Goal: Task Accomplishment & Management: Use online tool/utility

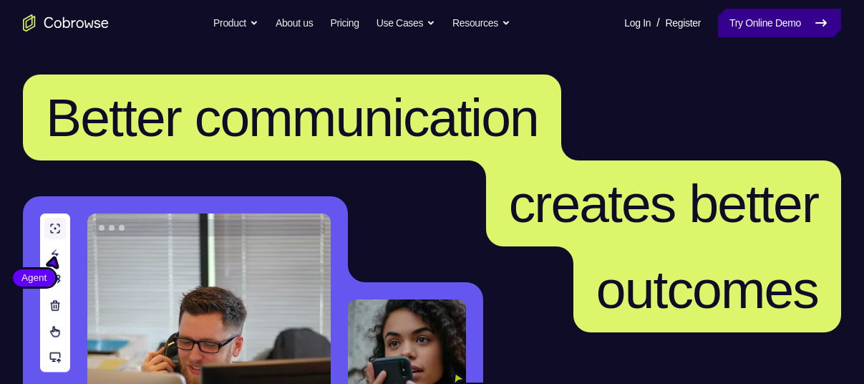
click at [788, 19] on link "Try Online Demo" at bounding box center [779, 23] width 123 height 29
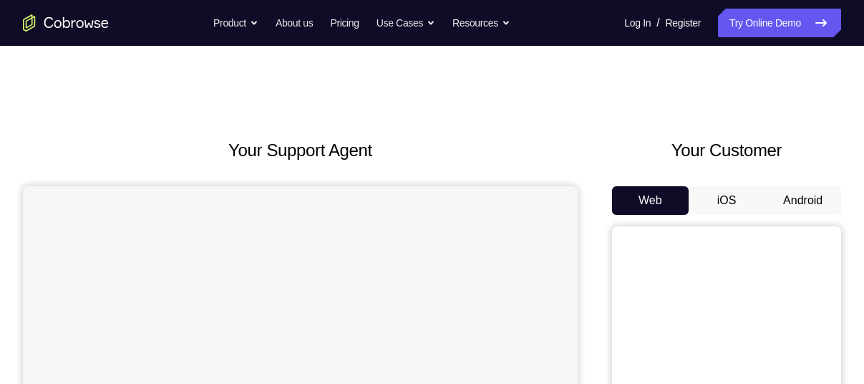
click at [819, 198] on button "Android" at bounding box center [803, 200] width 77 height 29
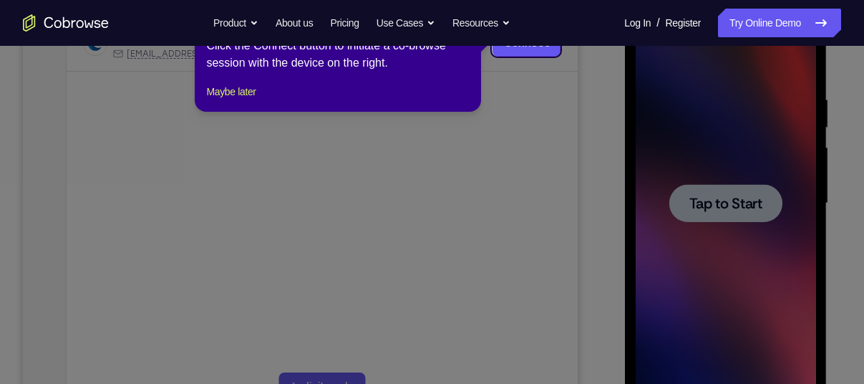
click at [705, 180] on icon at bounding box center [437, 192] width 875 height 384
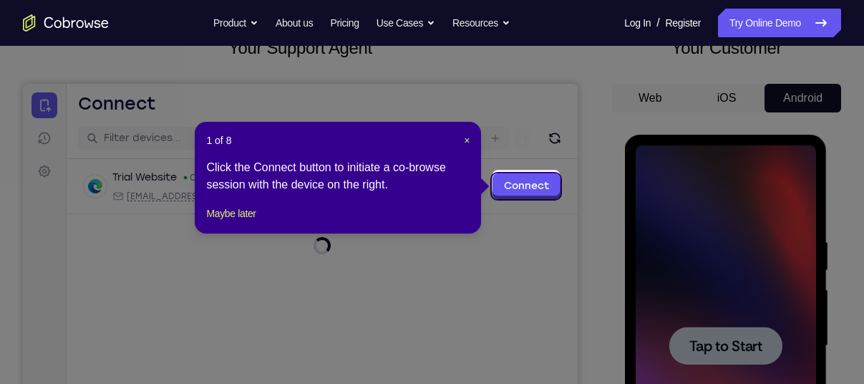
scroll to position [102, 0]
click at [467, 139] on span "×" at bounding box center [467, 140] width 6 height 11
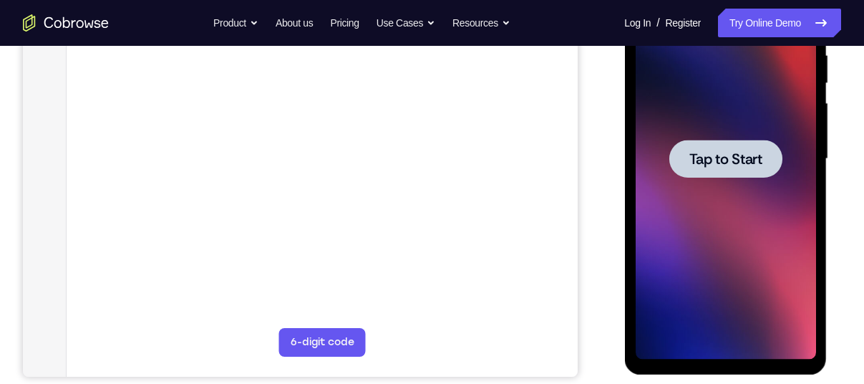
scroll to position [291, 0]
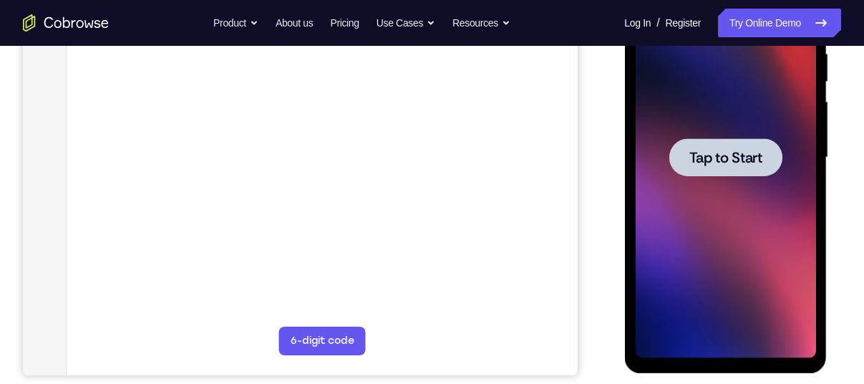
click at [699, 195] on div at bounding box center [725, 157] width 180 height 401
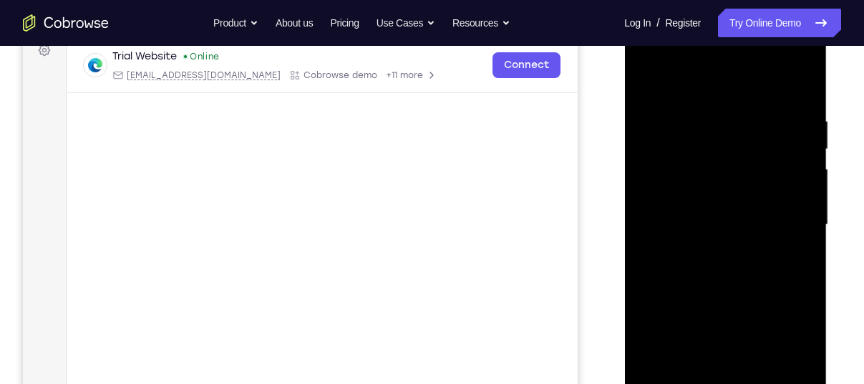
scroll to position [261, 0]
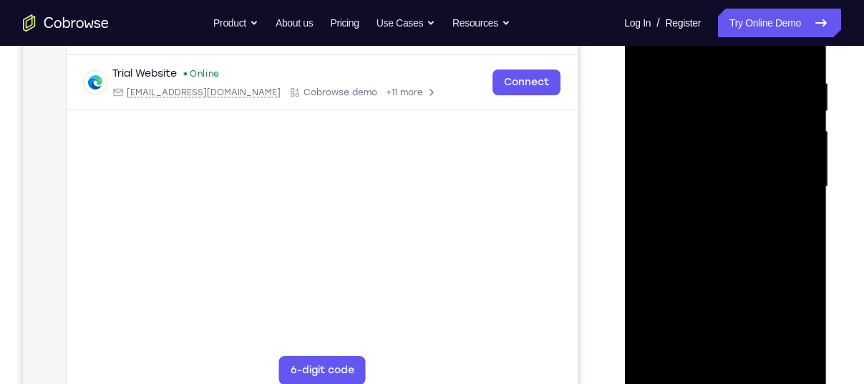
click at [720, 370] on div at bounding box center [725, 186] width 180 height 401
click at [725, 374] on div at bounding box center [725, 186] width 180 height 401
click at [798, 320] on div at bounding box center [725, 186] width 180 height 401
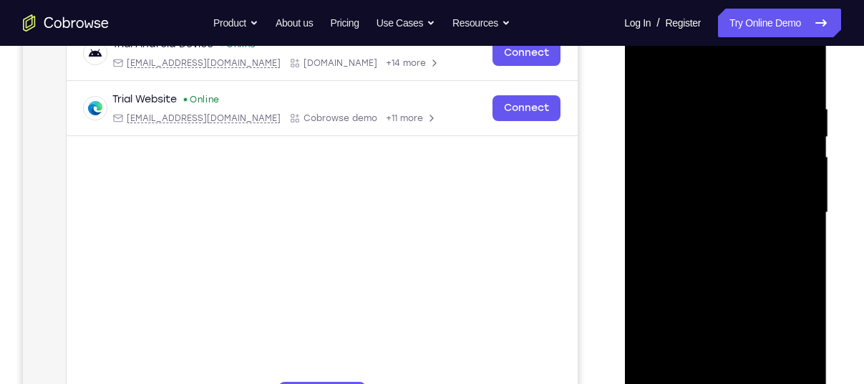
click at [697, 84] on div at bounding box center [725, 212] width 180 height 401
click at [785, 199] on div at bounding box center [725, 212] width 180 height 401
click at [709, 239] on div at bounding box center [725, 212] width 180 height 401
click at [720, 189] on div at bounding box center [725, 212] width 180 height 401
click at [720, 186] on div at bounding box center [725, 212] width 180 height 401
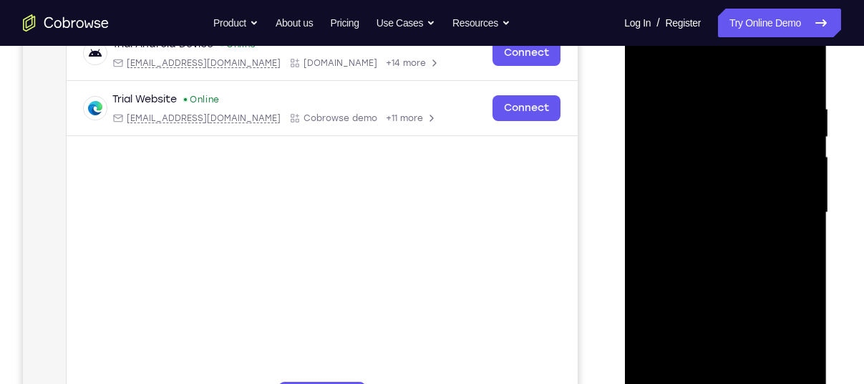
click at [735, 219] on div at bounding box center [725, 212] width 180 height 401
click at [747, 261] on div at bounding box center [725, 212] width 180 height 401
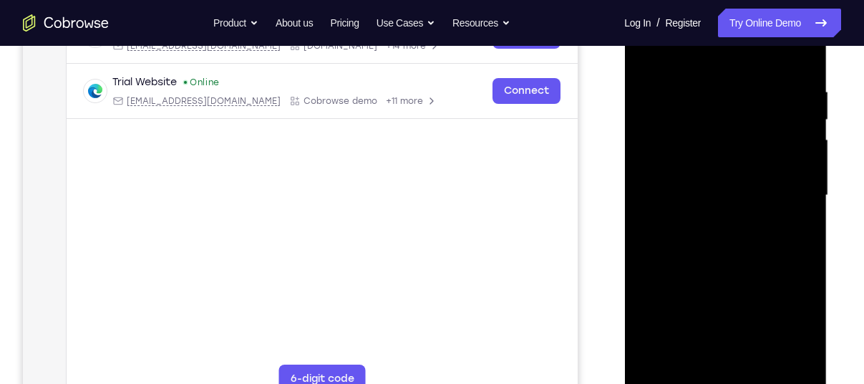
scroll to position [254, 0]
click at [798, 69] on div at bounding box center [725, 194] width 180 height 401
click at [803, 258] on div at bounding box center [725, 194] width 180 height 401
click at [708, 265] on div at bounding box center [725, 194] width 180 height 401
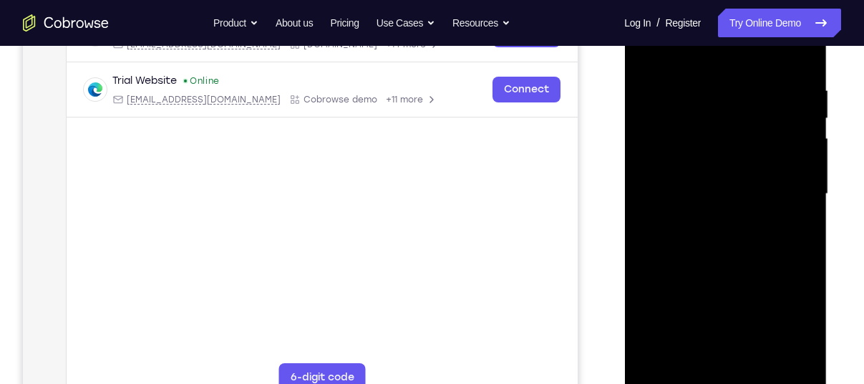
click at [708, 265] on div at bounding box center [725, 194] width 180 height 401
drag, startPoint x: 704, startPoint y: 295, endPoint x: 805, endPoint y: 107, distance: 213.4
click at [805, 107] on div at bounding box center [725, 194] width 180 height 401
drag, startPoint x: 695, startPoint y: 274, endPoint x: 795, endPoint y: 95, distance: 205.8
click at [795, 95] on div at bounding box center [725, 194] width 180 height 401
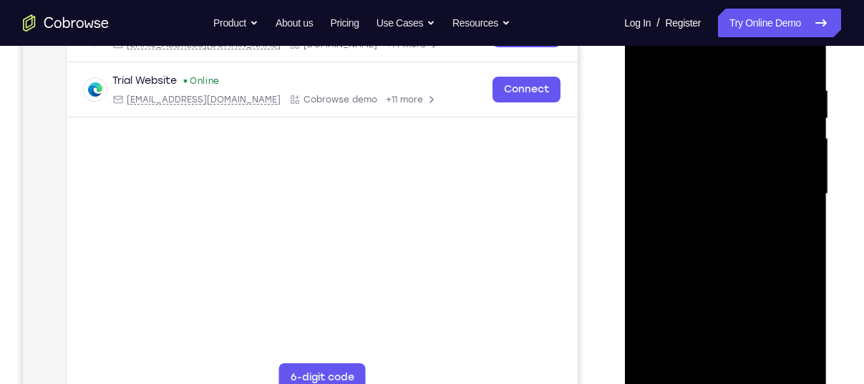
drag, startPoint x: 697, startPoint y: 303, endPoint x: 791, endPoint y: 143, distance: 185.5
click at [791, 143] on div at bounding box center [725, 194] width 180 height 401
drag, startPoint x: 774, startPoint y: 312, endPoint x: 780, endPoint y: 215, distance: 97.5
click at [780, 215] on div at bounding box center [725, 194] width 180 height 401
click at [808, 200] on div at bounding box center [725, 194] width 180 height 401
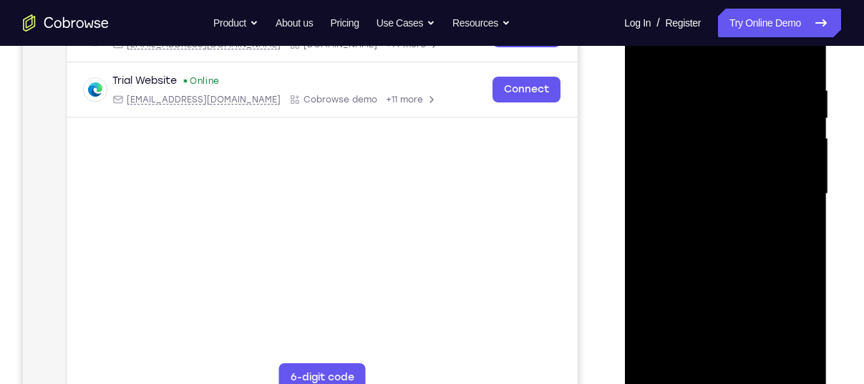
click at [805, 201] on div at bounding box center [725, 194] width 180 height 401
click at [803, 359] on div at bounding box center [725, 194] width 180 height 401
drag, startPoint x: 740, startPoint y: 265, endPoint x: 1440, endPoint y: 24, distance: 741.3
click at [815, 41] on div at bounding box center [725, 196] width 203 height 427
drag, startPoint x: 715, startPoint y: 287, endPoint x: 775, endPoint y: 136, distance: 162.6
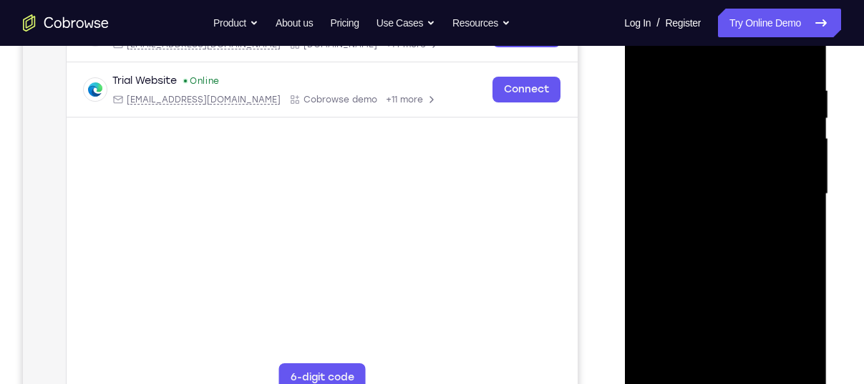
click at [775, 136] on div at bounding box center [725, 194] width 180 height 401
drag, startPoint x: 671, startPoint y: 322, endPoint x: 752, endPoint y: 119, distance: 219.1
click at [752, 119] on div at bounding box center [725, 194] width 180 height 401
drag, startPoint x: 781, startPoint y: 256, endPoint x: 783, endPoint y: 198, distance: 58.7
click at [783, 198] on div at bounding box center [725, 194] width 180 height 401
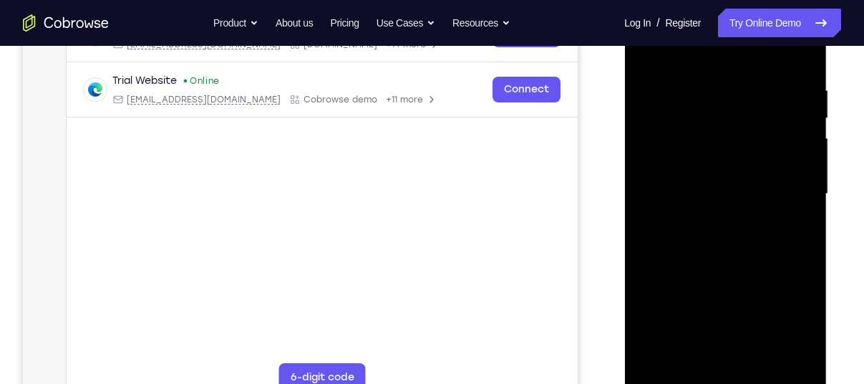
click at [807, 208] on div at bounding box center [725, 194] width 180 height 401
click at [808, 205] on div at bounding box center [725, 194] width 180 height 401
click at [804, 203] on div at bounding box center [725, 194] width 180 height 401
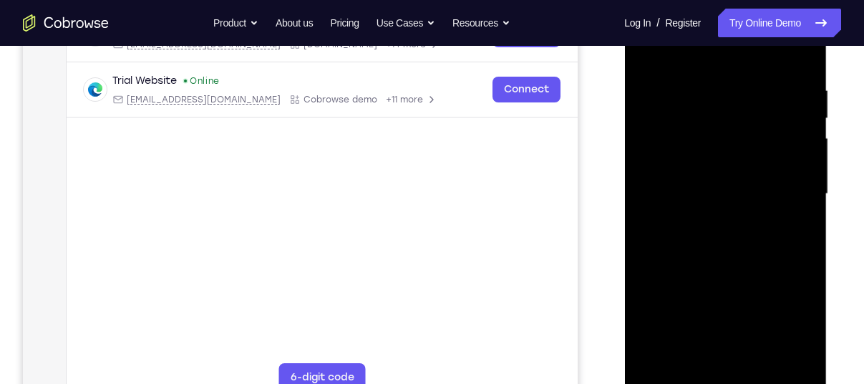
click at [807, 210] on div at bounding box center [725, 194] width 180 height 401
click at [806, 208] on div at bounding box center [725, 194] width 180 height 401
click at [650, 209] on div at bounding box center [725, 194] width 180 height 401
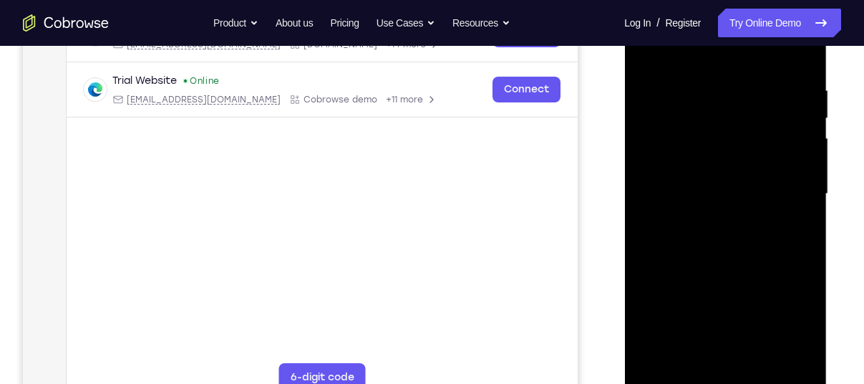
click at [651, 206] on div at bounding box center [725, 194] width 180 height 401
drag, startPoint x: 732, startPoint y: 268, endPoint x: 764, endPoint y: 33, distance: 236.9
click at [764, 33] on div at bounding box center [725, 194] width 180 height 401
drag, startPoint x: 737, startPoint y: 283, endPoint x: 807, endPoint y: 100, distance: 196.0
click at [807, 100] on div at bounding box center [725, 194] width 180 height 401
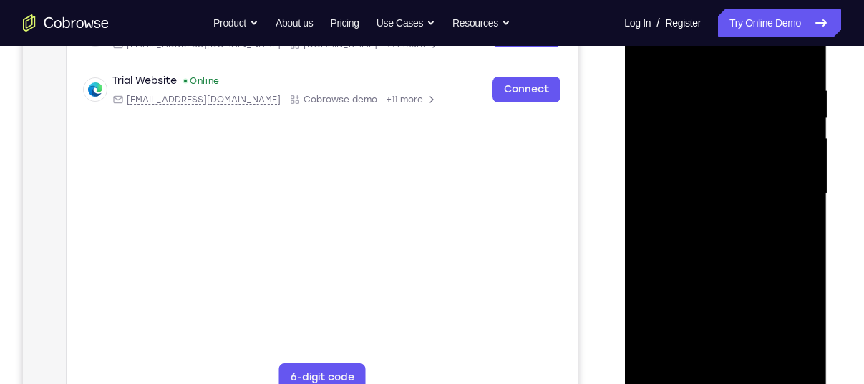
drag, startPoint x: 737, startPoint y: 327, endPoint x: 789, endPoint y: 133, distance: 200.7
click at [789, 133] on div at bounding box center [725, 194] width 180 height 401
click at [659, 358] on div at bounding box center [725, 194] width 180 height 401
click at [705, 94] on div at bounding box center [725, 194] width 180 height 401
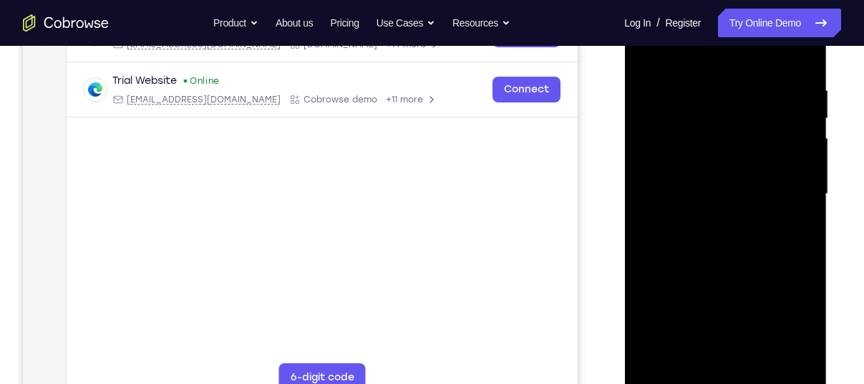
click at [782, 362] on div at bounding box center [725, 194] width 180 height 401
click at [790, 275] on div at bounding box center [725, 194] width 180 height 401
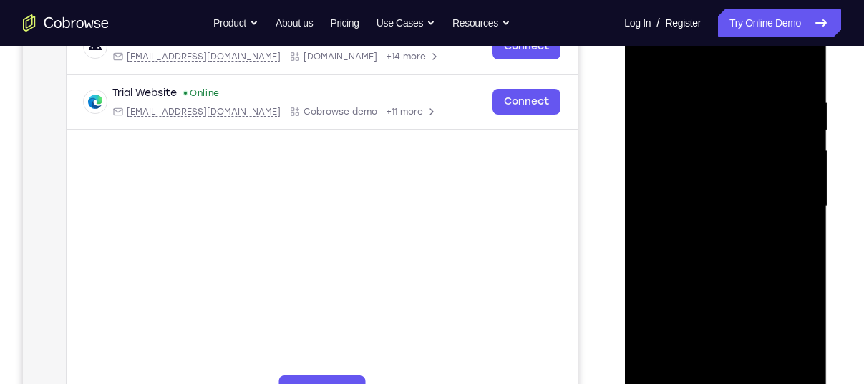
scroll to position [241, 0]
click at [656, 65] on div at bounding box center [725, 206] width 180 height 401
drag, startPoint x: 697, startPoint y: 305, endPoint x: 777, endPoint y: 136, distance: 187.0
click at [777, 136] on div at bounding box center [725, 206] width 180 height 401
drag, startPoint x: 745, startPoint y: 150, endPoint x: 735, endPoint y: 241, distance: 90.8
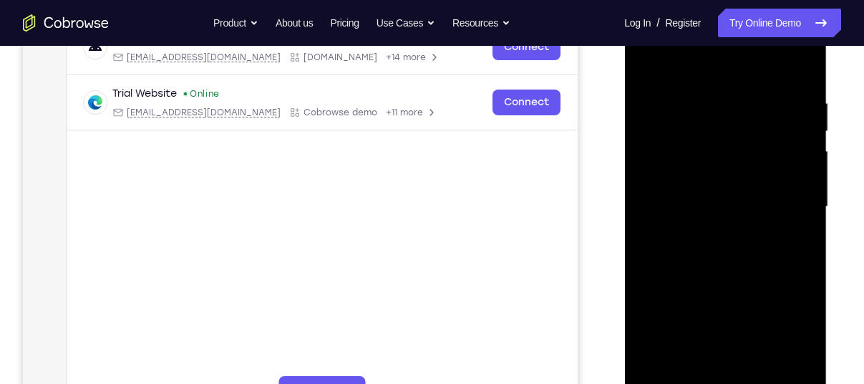
click at [735, 241] on div at bounding box center [725, 206] width 180 height 401
click at [803, 204] on div at bounding box center [725, 206] width 180 height 401
click at [788, 195] on div at bounding box center [725, 206] width 180 height 401
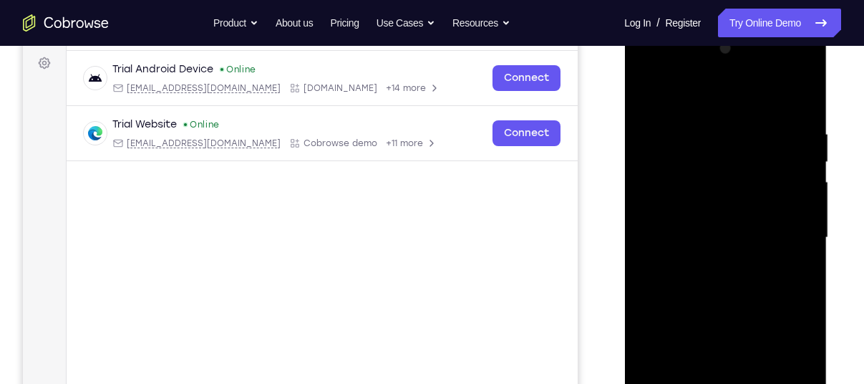
scroll to position [210, 0]
click at [801, 56] on div at bounding box center [725, 238] width 180 height 401
click at [649, 95] on div at bounding box center [725, 238] width 180 height 401
click at [781, 208] on div at bounding box center [725, 238] width 180 height 401
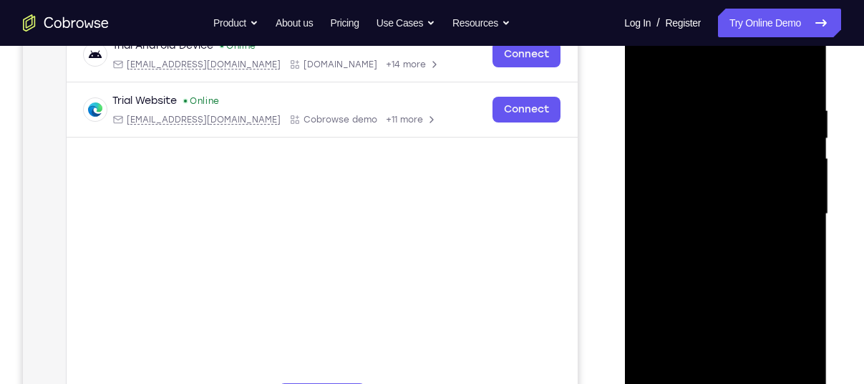
scroll to position [236, 0]
drag, startPoint x: 767, startPoint y: 217, endPoint x: 784, endPoint y: 187, distance: 34.3
click at [784, 187] on div at bounding box center [725, 212] width 180 height 401
click at [780, 185] on div at bounding box center [725, 212] width 180 height 401
click at [797, 179] on div at bounding box center [725, 212] width 180 height 401
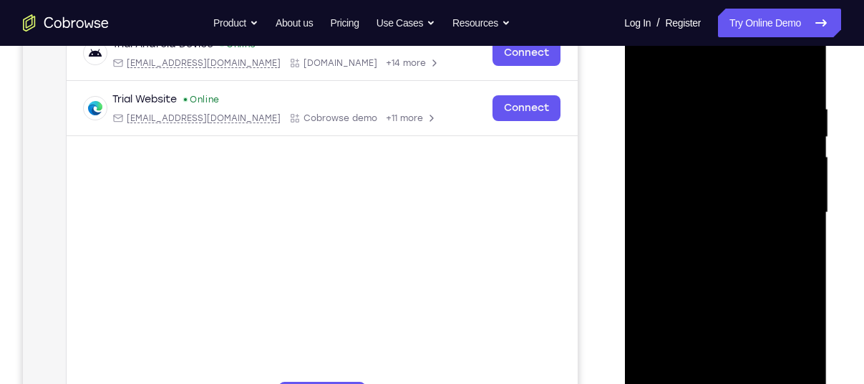
click at [798, 166] on div at bounding box center [725, 212] width 180 height 401
drag, startPoint x: 686, startPoint y: 188, endPoint x: 869, endPoint y: 193, distance: 183.4
click at [828, 193] on html "Online web based iOS Simulators and Android Emulators. Run iPhone, iPad, Mobile…" at bounding box center [726, 216] width 204 height 430
drag, startPoint x: 781, startPoint y: 189, endPoint x: 789, endPoint y: 191, distance: 8.2
click at [789, 191] on div at bounding box center [725, 212] width 180 height 401
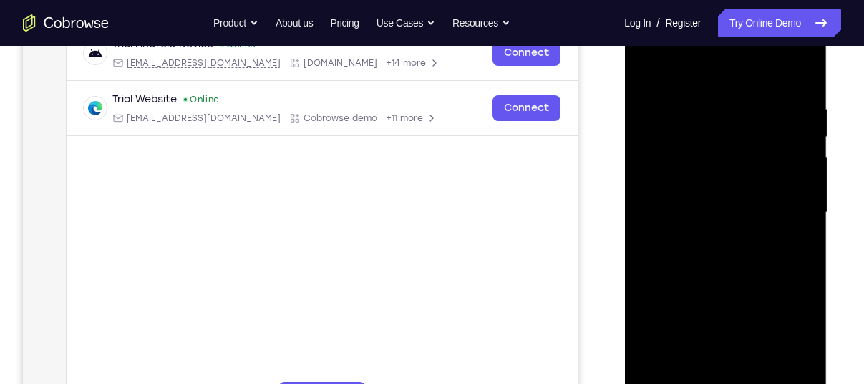
click at [791, 218] on div at bounding box center [725, 212] width 180 height 401
click at [794, 212] on div at bounding box center [725, 212] width 180 height 401
click at [794, 217] on div at bounding box center [725, 212] width 180 height 401
click at [803, 215] on div at bounding box center [725, 212] width 180 height 401
click at [790, 209] on div at bounding box center [725, 212] width 180 height 401
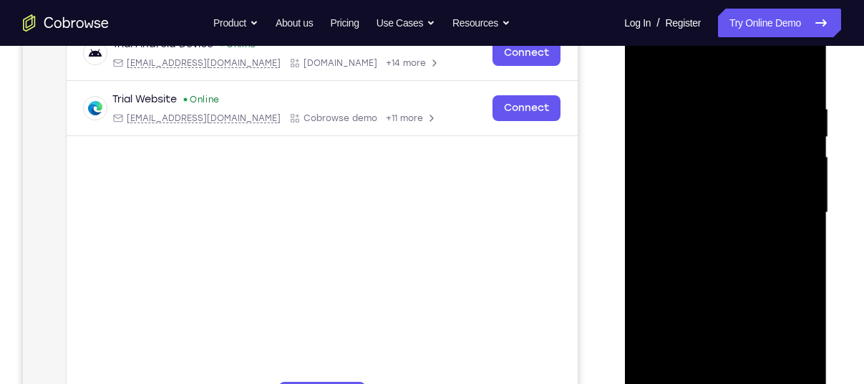
click at [790, 209] on div at bounding box center [725, 212] width 180 height 401
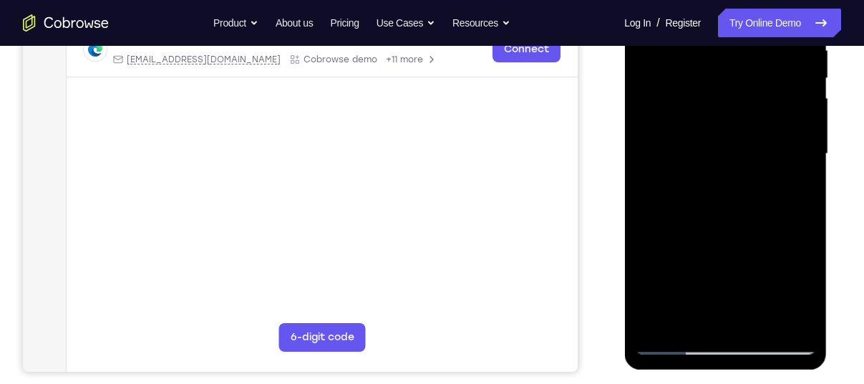
scroll to position [288, 0]
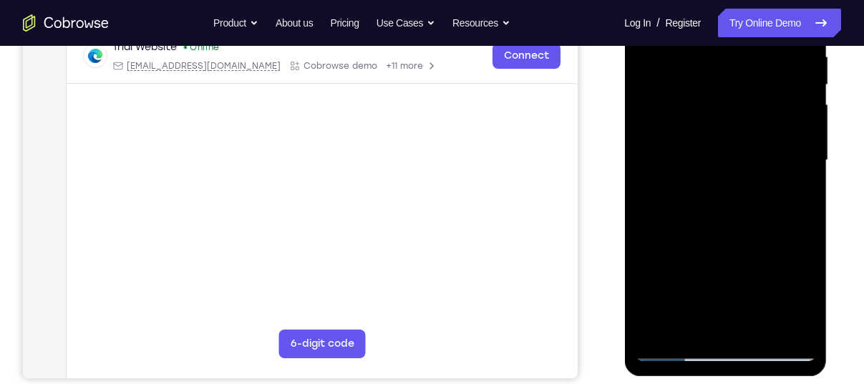
click at [788, 223] on div at bounding box center [725, 160] width 180 height 401
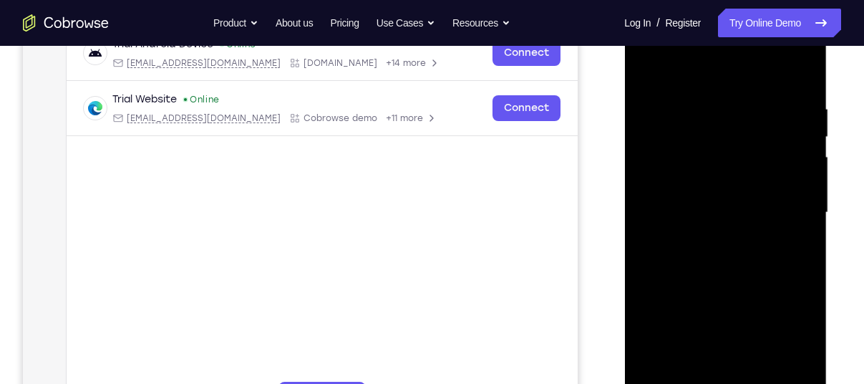
click at [793, 188] on div at bounding box center [725, 212] width 180 height 401
click at [791, 186] on div at bounding box center [725, 212] width 180 height 401
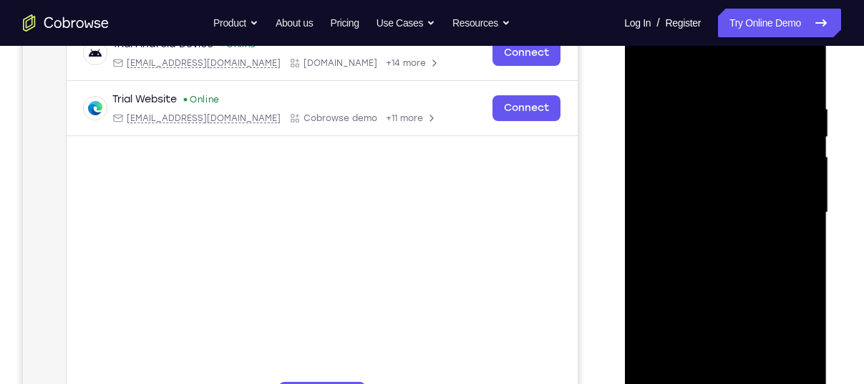
click at [791, 186] on div at bounding box center [725, 212] width 180 height 401
click at [800, 186] on div at bounding box center [725, 212] width 180 height 401
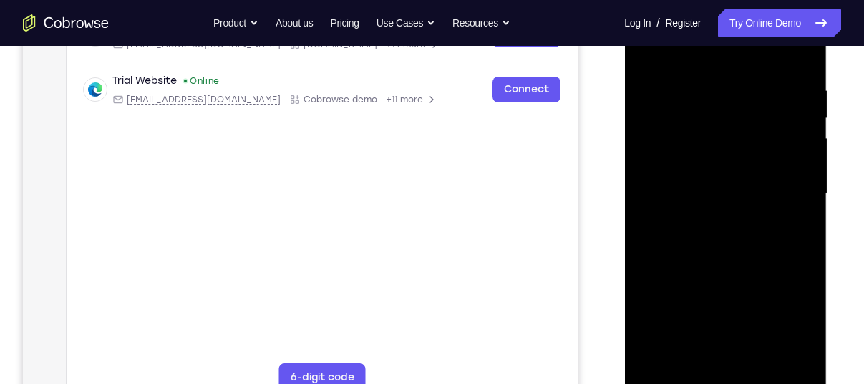
click at [800, 186] on div at bounding box center [725, 194] width 180 height 401
click at [790, 196] on div at bounding box center [725, 194] width 180 height 401
click at [791, 194] on div at bounding box center [725, 194] width 180 height 401
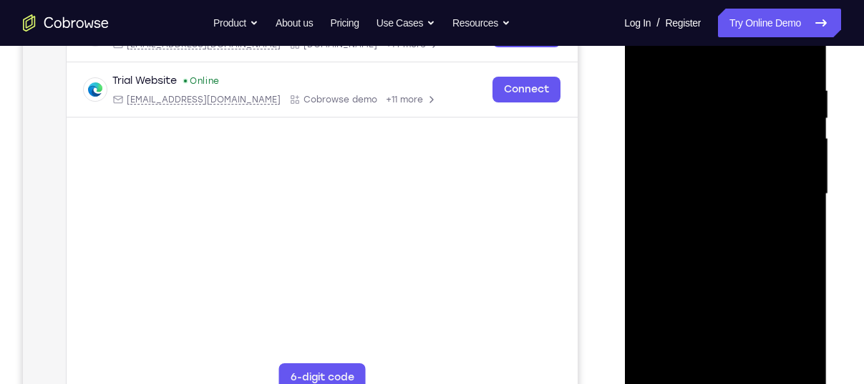
click at [798, 189] on div at bounding box center [725, 194] width 180 height 401
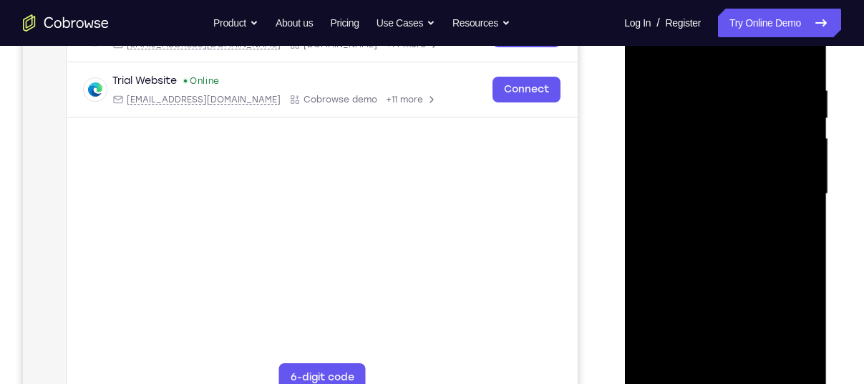
click at [796, 182] on div at bounding box center [725, 194] width 180 height 401
click at [800, 87] on div at bounding box center [725, 194] width 180 height 401
click at [801, 58] on div at bounding box center [725, 194] width 180 height 401
drag, startPoint x: 745, startPoint y: 308, endPoint x: 804, endPoint y: 124, distance: 193.1
click at [804, 124] on div at bounding box center [725, 194] width 180 height 401
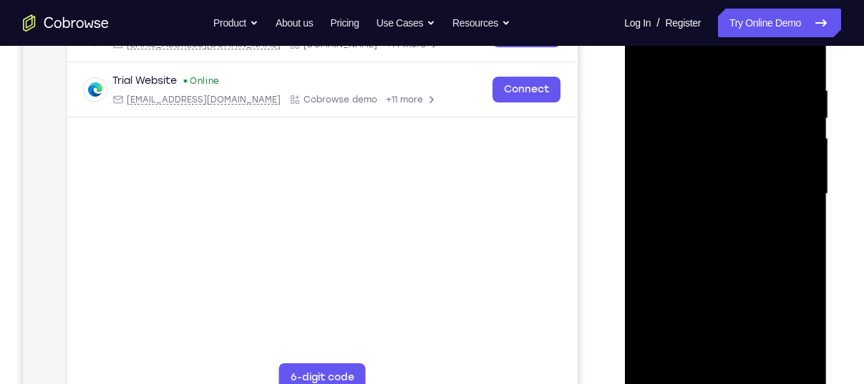
drag, startPoint x: 751, startPoint y: 221, endPoint x: 727, endPoint y: 362, distance: 143.8
click at [727, 362] on div at bounding box center [725, 194] width 180 height 401
drag, startPoint x: 736, startPoint y: 160, endPoint x: 737, endPoint y: 419, distance: 258.5
click at [737, 383] on html "Online web based iOS Simulators and Android Emulators. Run iPhone, iPad, Mobile…" at bounding box center [726, 198] width 204 height 430
drag, startPoint x: 740, startPoint y: 178, endPoint x: 750, endPoint y: 392, distance: 215.0
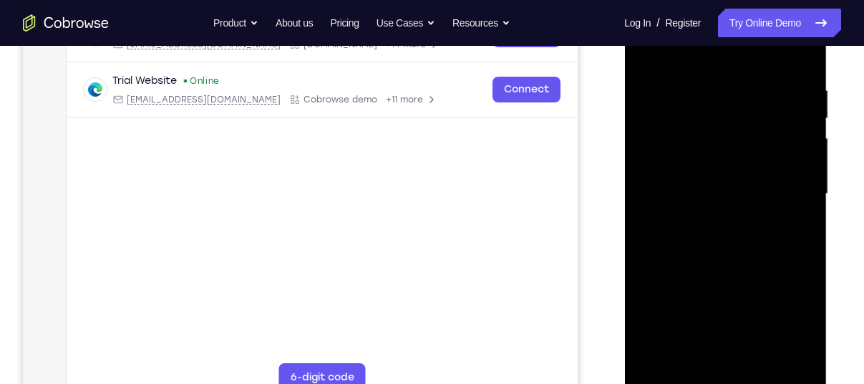
click at [750, 383] on div at bounding box center [725, 194] width 180 height 401
click at [707, 89] on div at bounding box center [725, 194] width 180 height 401
click at [786, 202] on div at bounding box center [725, 194] width 180 height 401
click at [795, 190] on div at bounding box center [725, 194] width 180 height 401
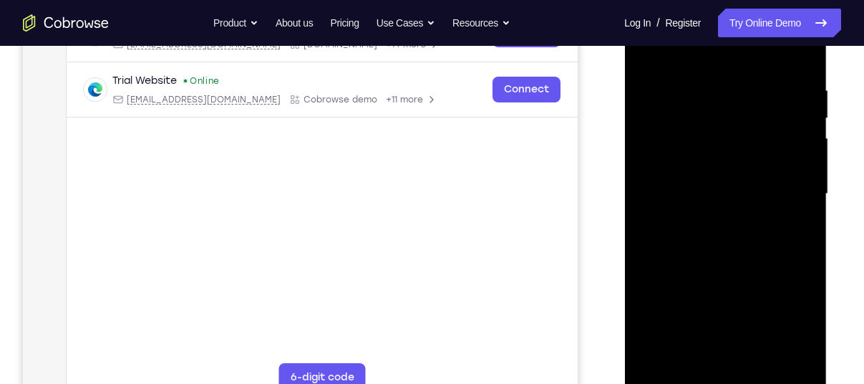
click at [778, 196] on div at bounding box center [725, 194] width 180 height 401
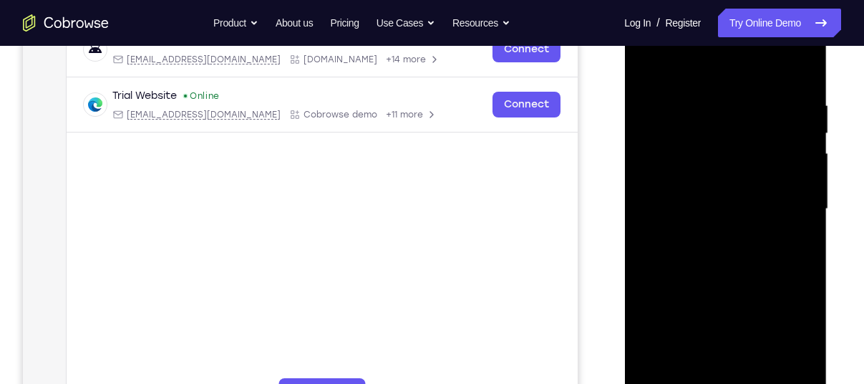
scroll to position [238, 0]
click at [653, 75] on div at bounding box center [725, 209] width 180 height 401
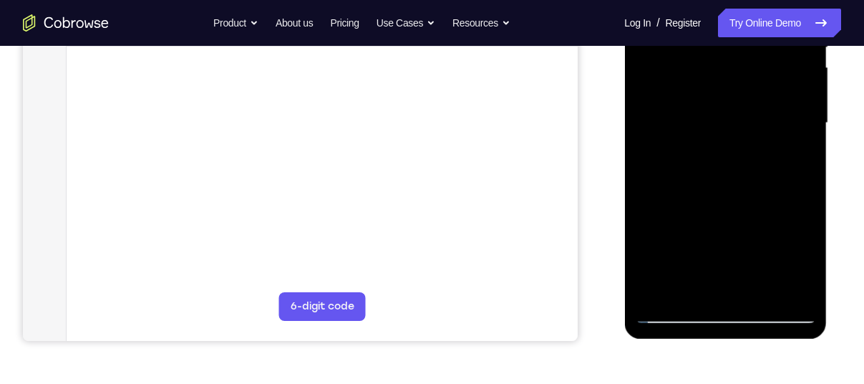
scroll to position [324, 0]
drag, startPoint x: 762, startPoint y: 230, endPoint x: 784, endPoint y: 100, distance: 131.5
click at [784, 100] on div at bounding box center [725, 123] width 180 height 401
drag, startPoint x: 745, startPoint y: 236, endPoint x: 771, endPoint y: 97, distance: 141.3
click at [771, 97] on div at bounding box center [725, 123] width 180 height 401
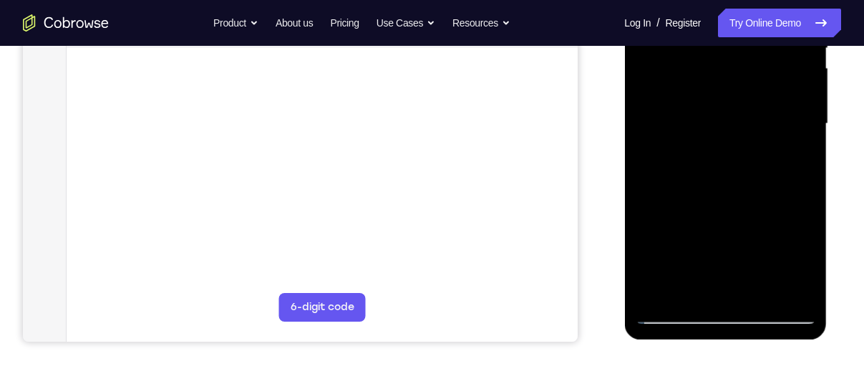
drag, startPoint x: 725, startPoint y: 223, endPoint x: 757, endPoint y: 108, distance: 118.8
click at [757, 108] on div at bounding box center [725, 123] width 180 height 401
drag, startPoint x: 724, startPoint y: 236, endPoint x: 766, endPoint y: 142, distance: 102.9
click at [766, 142] on div at bounding box center [725, 123] width 180 height 401
drag, startPoint x: 775, startPoint y: 96, endPoint x: 755, endPoint y: 301, distance: 206.5
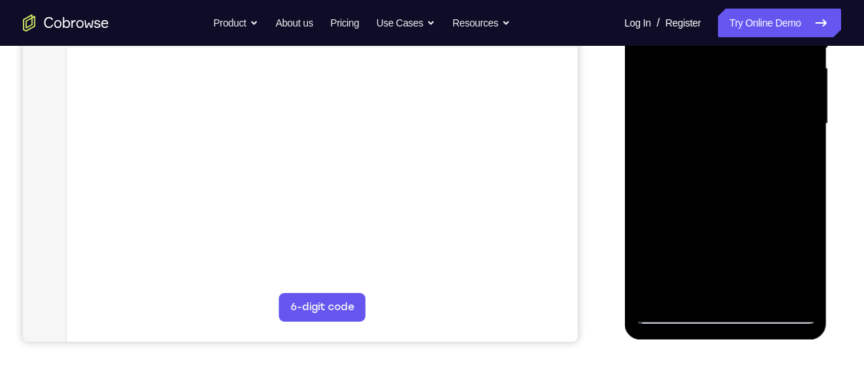
click at [755, 301] on div at bounding box center [725, 123] width 180 height 401
drag, startPoint x: 722, startPoint y: 96, endPoint x: 706, endPoint y: 234, distance: 139.2
click at [706, 234] on div at bounding box center [725, 123] width 180 height 401
drag, startPoint x: 714, startPoint y: 142, endPoint x: 707, endPoint y: 216, distance: 74.8
click at [707, 216] on div at bounding box center [725, 123] width 180 height 401
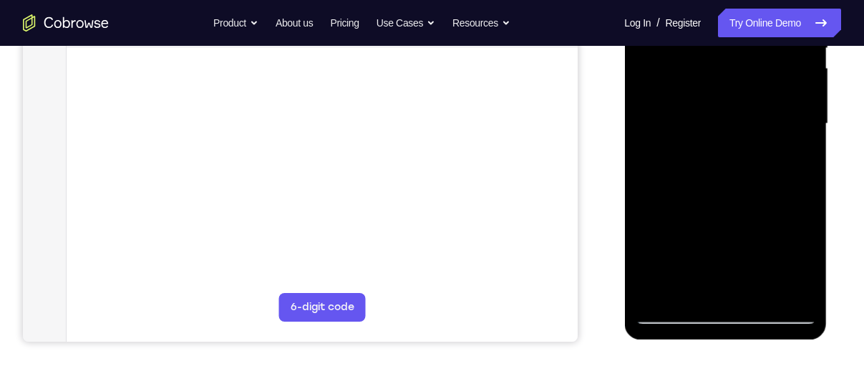
click at [783, 150] on div at bounding box center [725, 123] width 180 height 401
drag, startPoint x: 752, startPoint y: 117, endPoint x: 737, endPoint y: 228, distance: 111.3
click at [737, 228] on div at bounding box center [725, 123] width 180 height 401
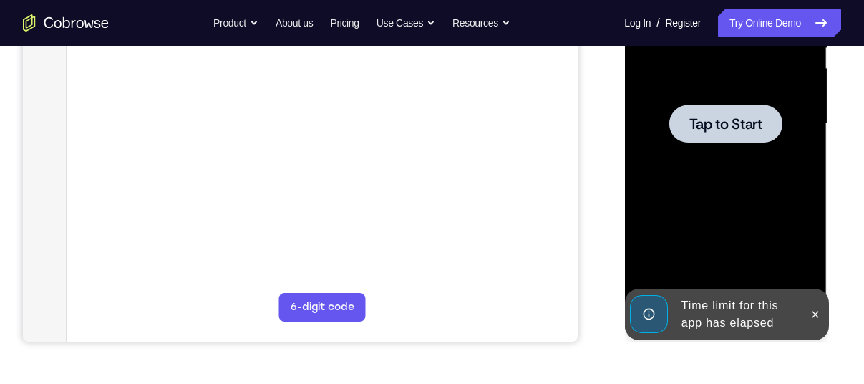
drag, startPoint x: 797, startPoint y: 95, endPoint x: 798, endPoint y: 256, distance: 161.1
click at [798, 256] on div at bounding box center [725, 123] width 180 height 401
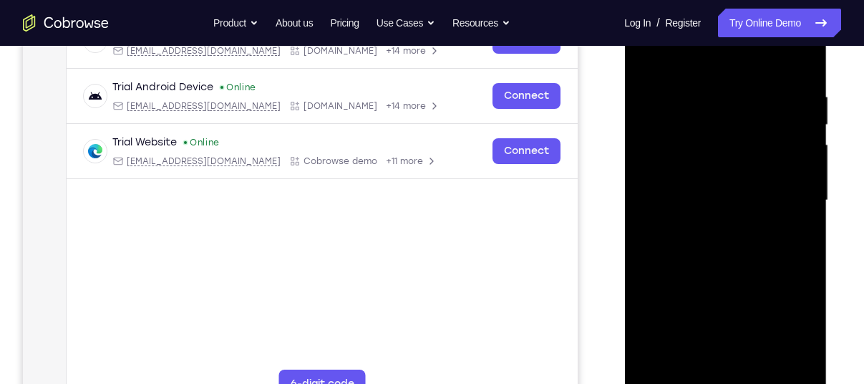
scroll to position [276, 0]
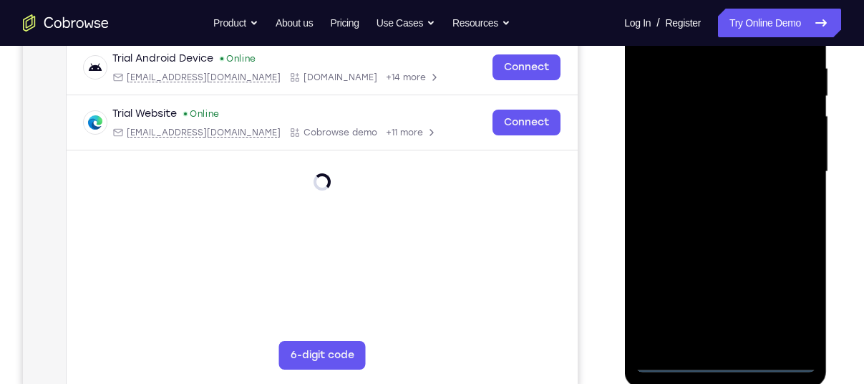
click at [721, 360] on div at bounding box center [725, 171] width 180 height 401
click at [780, 296] on div at bounding box center [725, 171] width 180 height 401
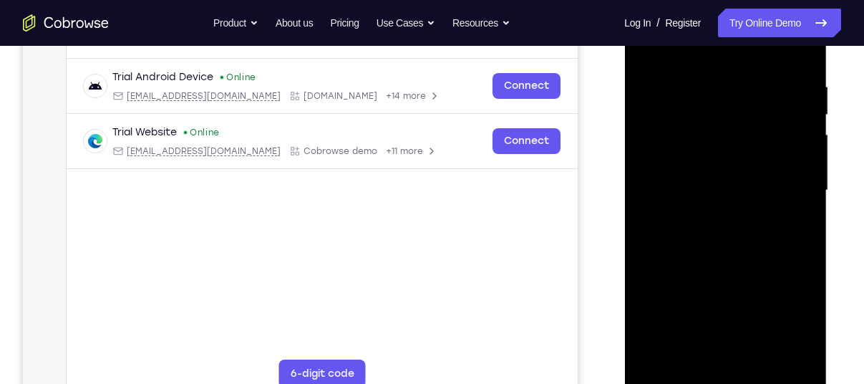
scroll to position [239, 0]
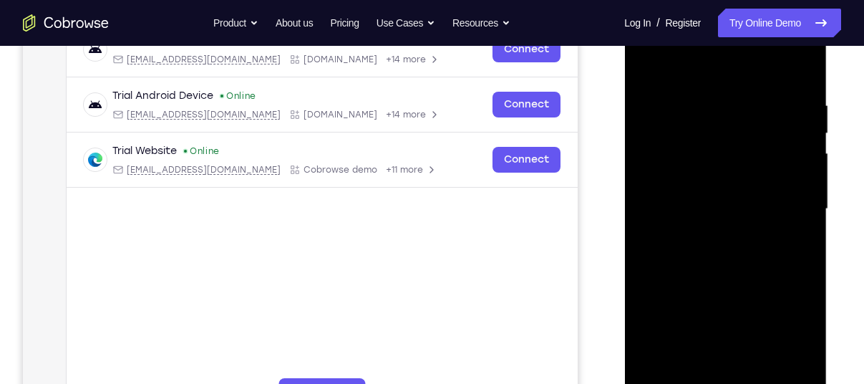
click at [708, 77] on div at bounding box center [725, 209] width 180 height 401
click at [783, 201] on div at bounding box center [725, 209] width 180 height 401
click at [703, 237] on div at bounding box center [725, 209] width 180 height 401
click at [730, 195] on div at bounding box center [725, 209] width 180 height 401
click at [726, 184] on div at bounding box center [725, 209] width 180 height 401
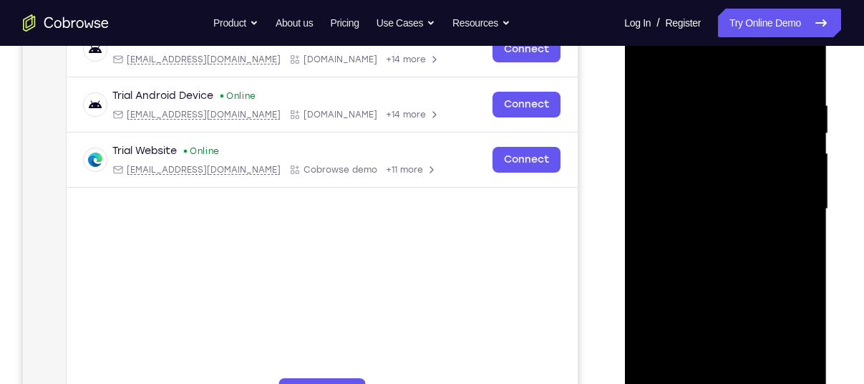
click at [731, 210] on div at bounding box center [725, 209] width 180 height 401
click at [732, 262] on div at bounding box center [725, 209] width 180 height 401
click at [735, 241] on div at bounding box center [725, 209] width 180 height 401
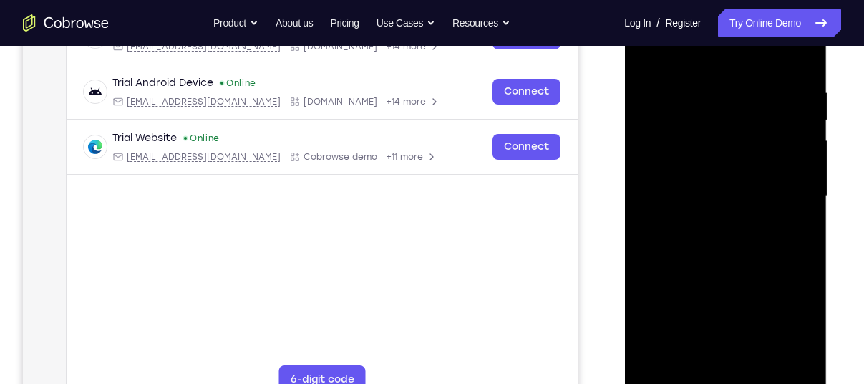
scroll to position [253, 0]
click at [798, 61] on div at bounding box center [725, 194] width 180 height 401
click at [805, 65] on div at bounding box center [725, 194] width 180 height 401
click at [697, 81] on div at bounding box center [725, 194] width 180 height 401
click at [797, 157] on div at bounding box center [725, 194] width 180 height 401
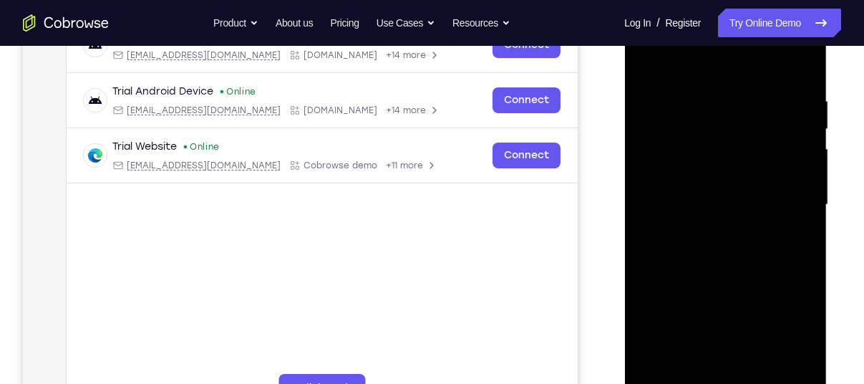
scroll to position [243, 0]
click at [664, 220] on div at bounding box center [725, 204] width 180 height 401
click at [655, 60] on div at bounding box center [725, 204] width 180 height 401
drag, startPoint x: 721, startPoint y: 311, endPoint x: 783, endPoint y: 132, distance: 188.8
click at [783, 132] on div at bounding box center [725, 204] width 180 height 401
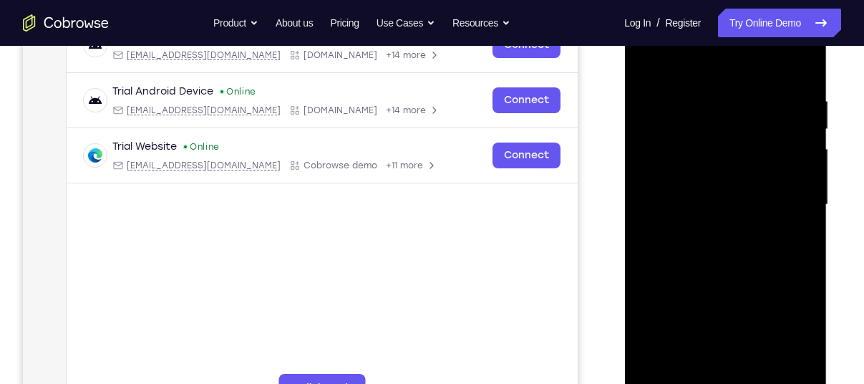
drag, startPoint x: 682, startPoint y: 257, endPoint x: 728, endPoint y: 128, distance: 137.0
click at [728, 128] on div at bounding box center [725, 204] width 180 height 401
drag, startPoint x: 693, startPoint y: 266, endPoint x: 762, endPoint y: 138, distance: 145.8
click at [762, 138] on div at bounding box center [725, 204] width 180 height 401
drag, startPoint x: 691, startPoint y: 249, endPoint x: 760, endPoint y: 102, distance: 162.1
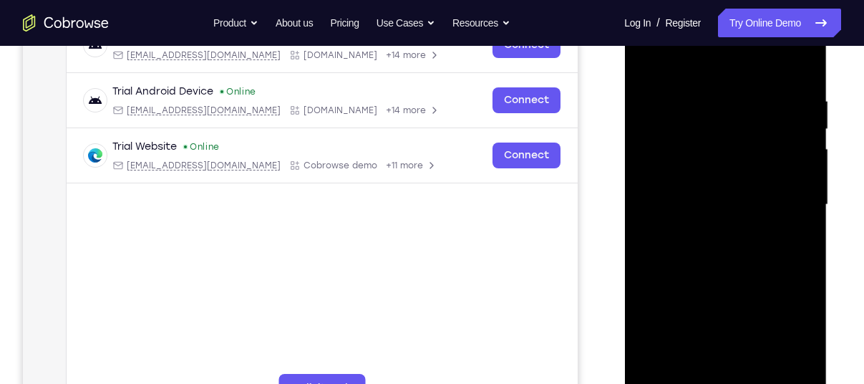
click at [760, 102] on div at bounding box center [725, 204] width 180 height 401
drag, startPoint x: 715, startPoint y: 215, endPoint x: 717, endPoint y: 371, distance: 156.1
click at [717, 371] on div at bounding box center [725, 204] width 180 height 401
click at [652, 57] on div at bounding box center [725, 204] width 180 height 401
click at [799, 122] on div at bounding box center [725, 204] width 180 height 401
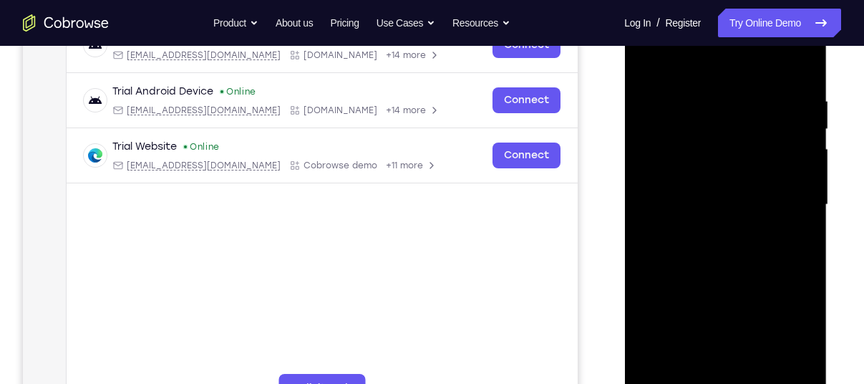
click at [788, 129] on div at bounding box center [725, 204] width 180 height 401
click at [794, 136] on div at bounding box center [725, 204] width 180 height 401
click at [800, 135] on div at bounding box center [725, 204] width 180 height 401
drag, startPoint x: 795, startPoint y: 145, endPoint x: 626, endPoint y: 140, distance: 169.8
click at [626, 140] on div at bounding box center [725, 207] width 203 height 427
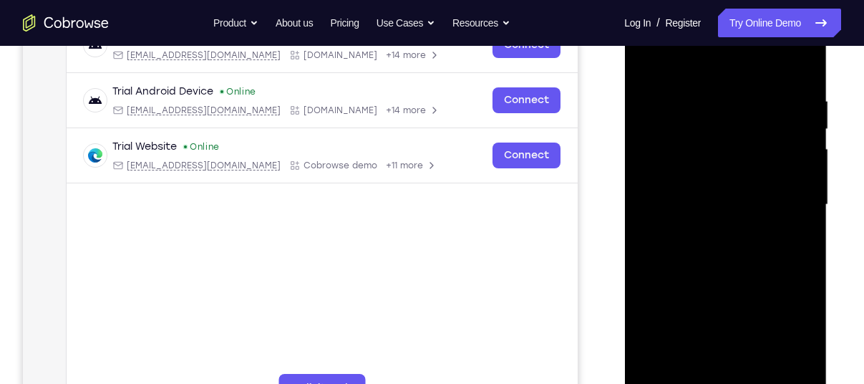
click at [800, 162] on div at bounding box center [725, 204] width 180 height 401
click at [800, 160] on div at bounding box center [725, 204] width 180 height 401
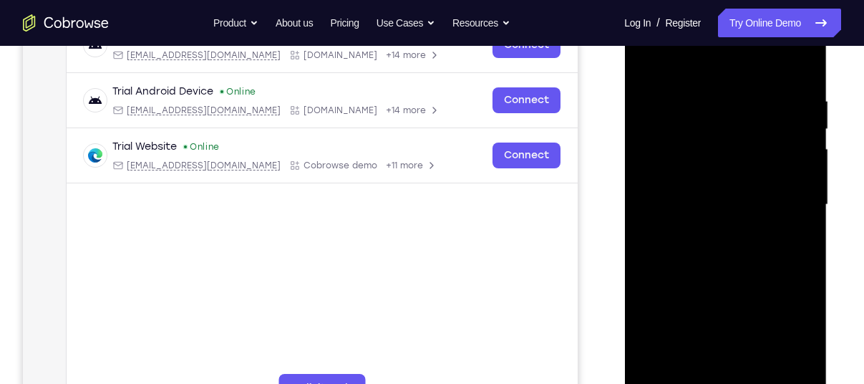
click at [808, 162] on div at bounding box center [725, 204] width 180 height 401
drag, startPoint x: 797, startPoint y: 168, endPoint x: 545, endPoint y: 178, distance: 252.2
click at [624, 178] on html "Online web based iOS Simulators and Android Emulators. Run iPhone, iPad, Mobile…" at bounding box center [726, 209] width 204 height 430
click at [772, 184] on div at bounding box center [725, 204] width 180 height 401
click at [801, 180] on div at bounding box center [725, 204] width 180 height 401
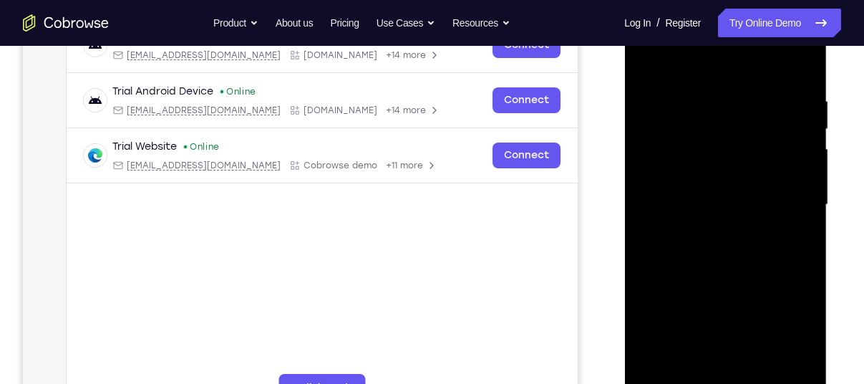
click at [800, 178] on div at bounding box center [725, 204] width 180 height 401
drag, startPoint x: 787, startPoint y: 184, endPoint x: 588, endPoint y: 184, distance: 198.3
click at [624, 184] on html "Online web based iOS Simulators and Android Emulators. Run iPhone, iPad, Mobile…" at bounding box center [726, 209] width 204 height 430
click at [810, 183] on div at bounding box center [725, 204] width 180 height 401
click at [803, 180] on div at bounding box center [725, 204] width 180 height 401
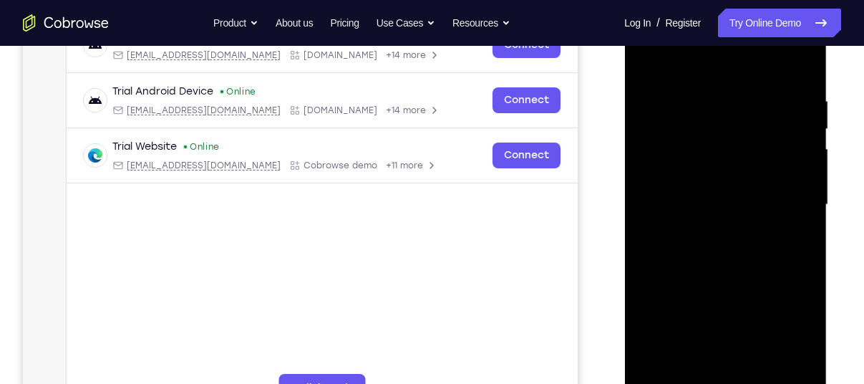
click at [803, 180] on div at bounding box center [725, 204] width 180 height 401
click at [802, 64] on div at bounding box center [725, 204] width 180 height 401
drag, startPoint x: 702, startPoint y: 286, endPoint x: 762, endPoint y: 117, distance: 178.9
drag, startPoint x: 762, startPoint y: 117, endPoint x: 793, endPoint y: 171, distance: 61.5
click at [793, 171] on div at bounding box center [725, 204] width 180 height 401
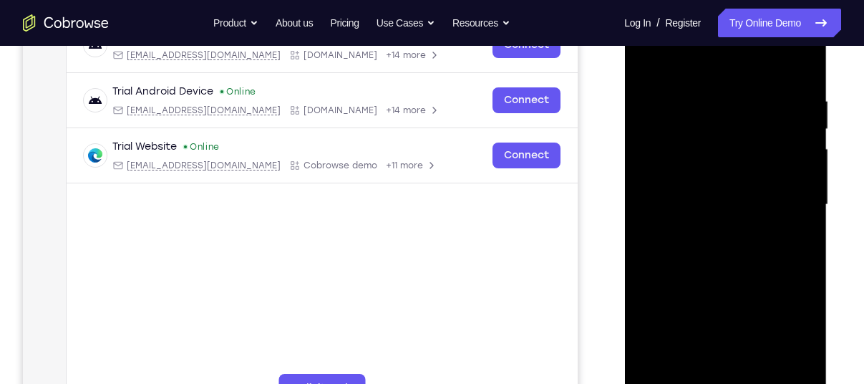
click at [807, 212] on div at bounding box center [725, 204] width 180 height 401
drag, startPoint x: 712, startPoint y: 297, endPoint x: 773, endPoint y: 44, distance: 260.6
click at [773, 44] on div at bounding box center [725, 204] width 180 height 401
drag, startPoint x: 724, startPoint y: 284, endPoint x: 809, endPoint y: 78, distance: 223.1
click at [809, 78] on div at bounding box center [725, 204] width 180 height 401
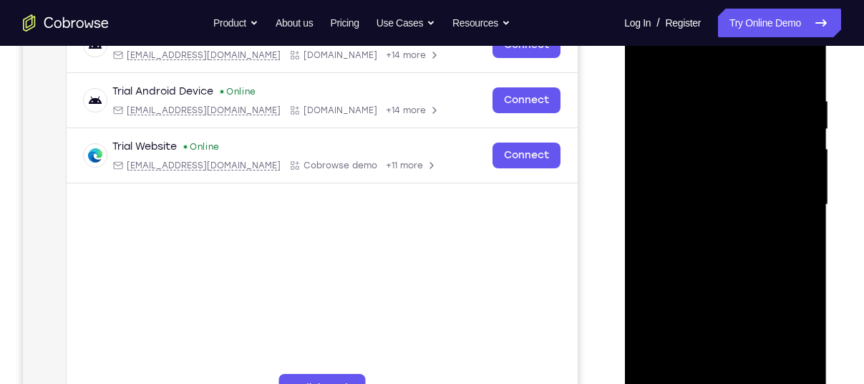
drag, startPoint x: 697, startPoint y: 295, endPoint x: 795, endPoint y: 104, distance: 214.8
click at [795, 104] on div at bounding box center [725, 204] width 180 height 401
drag, startPoint x: 720, startPoint y: 306, endPoint x: 840, endPoint y: -5, distance: 333.6
click at [828, 0] on html "Online web based iOS Simulators and Android Emulators. Run iPhone, iPad, Mobile…" at bounding box center [726, 209] width 204 height 430
drag, startPoint x: 742, startPoint y: 250, endPoint x: 767, endPoint y: 151, distance: 101.9
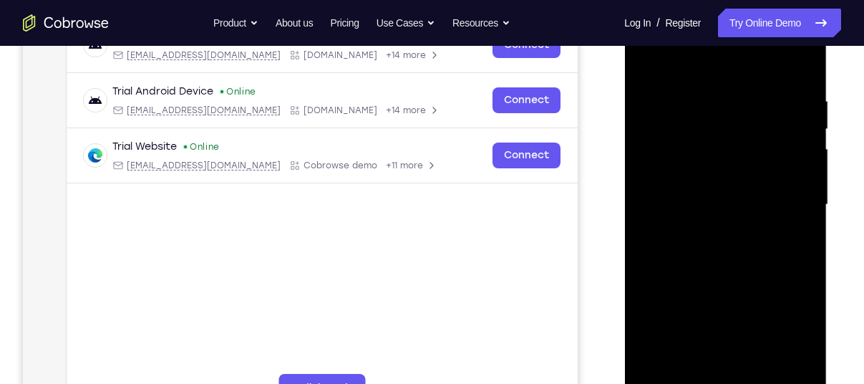
click at [767, 151] on div at bounding box center [725, 204] width 180 height 401
click at [802, 155] on div at bounding box center [725, 204] width 180 height 401
drag, startPoint x: 724, startPoint y: 319, endPoint x: 768, endPoint y: 138, distance: 185.8
click at [768, 138] on div at bounding box center [725, 204] width 180 height 401
drag, startPoint x: 735, startPoint y: 316, endPoint x: 794, endPoint y: 143, distance: 182.3
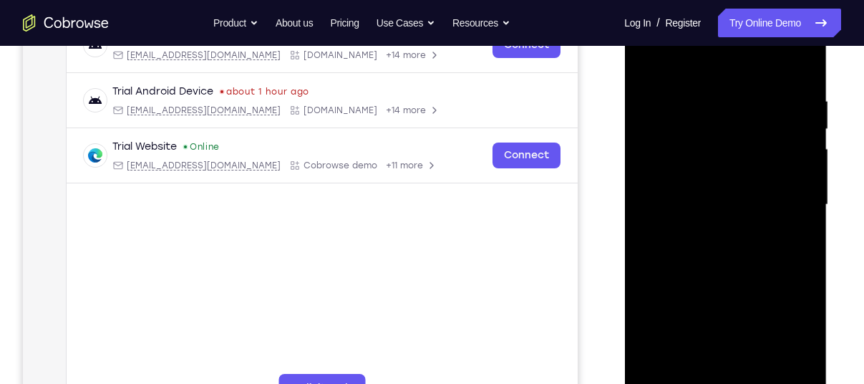
click at [794, 143] on div at bounding box center [725, 204] width 180 height 401
drag, startPoint x: 752, startPoint y: 215, endPoint x: 1462, endPoint y: 23, distance: 735.2
click at [828, 29] on html "Online web based iOS Simulators and Android Emulators. Run iPhone, iPad, Mobile…" at bounding box center [726, 209] width 204 height 430
drag, startPoint x: 744, startPoint y: 287, endPoint x: 798, endPoint y: 110, distance: 184.8
click at [798, 110] on div at bounding box center [725, 204] width 180 height 401
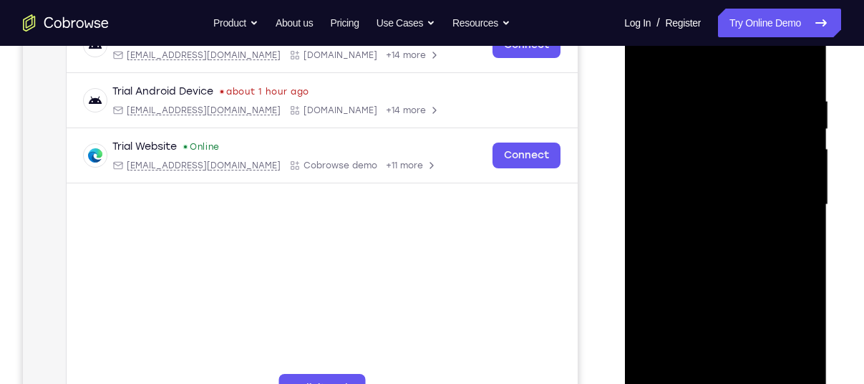
drag, startPoint x: 725, startPoint y: 314, endPoint x: 772, endPoint y: 102, distance: 218.0
click at [772, 102] on div at bounding box center [725, 204] width 180 height 401
click at [805, 198] on div at bounding box center [725, 204] width 180 height 401
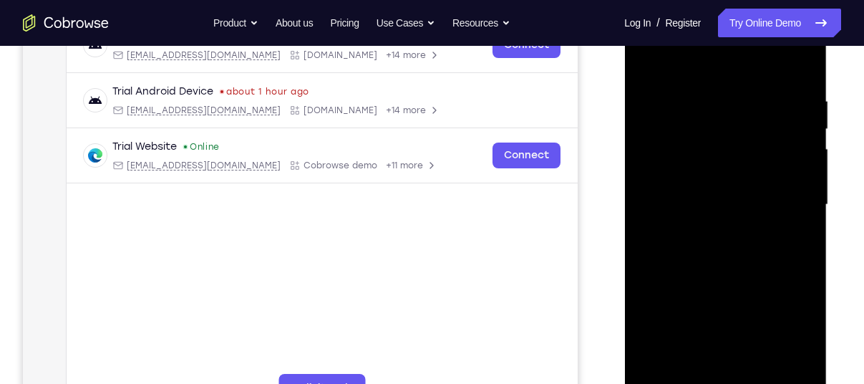
click at [720, 232] on div at bounding box center [725, 204] width 180 height 401
drag, startPoint x: 712, startPoint y: 329, endPoint x: 747, endPoint y: 152, distance: 180.3
click at [747, 152] on div at bounding box center [725, 204] width 180 height 401
drag, startPoint x: 695, startPoint y: 291, endPoint x: 757, endPoint y: 113, distance: 188.6
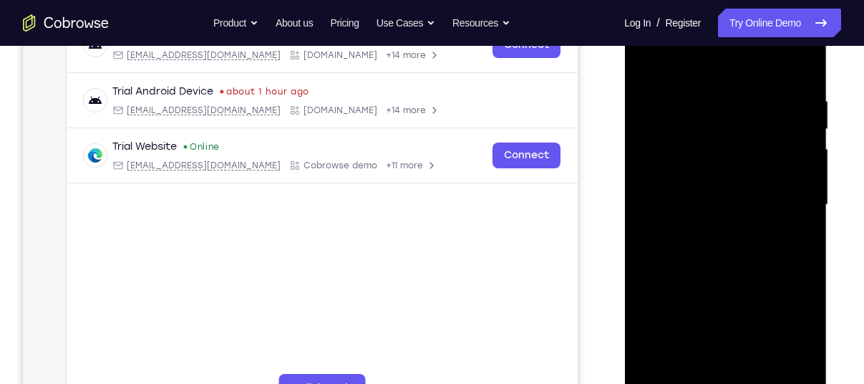
click at [757, 113] on div at bounding box center [725, 204] width 180 height 401
drag, startPoint x: 725, startPoint y: 279, endPoint x: 770, endPoint y: 115, distance: 170.0
click at [770, 115] on div at bounding box center [725, 204] width 180 height 401
drag, startPoint x: 740, startPoint y: 277, endPoint x: 778, endPoint y: 87, distance: 194.2
click at [778, 87] on div at bounding box center [725, 204] width 180 height 401
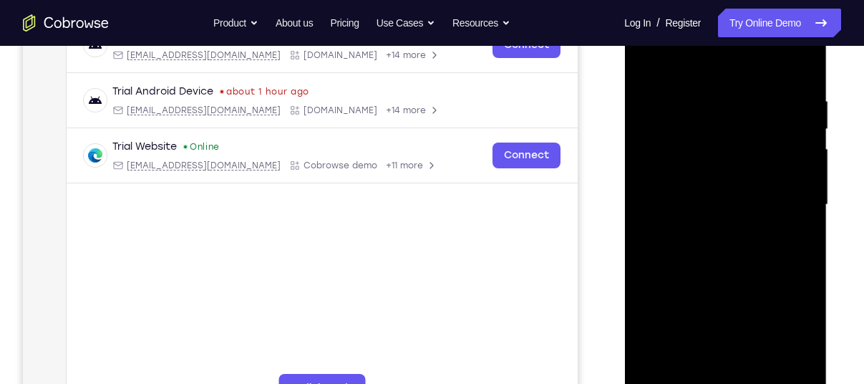
drag, startPoint x: 702, startPoint y: 324, endPoint x: 798, endPoint y: 131, distance: 215.8
click at [798, 131] on div at bounding box center [725, 204] width 180 height 401
drag, startPoint x: 720, startPoint y: 299, endPoint x: 765, endPoint y: 108, distance: 196.2
click at [765, 108] on div at bounding box center [725, 204] width 180 height 401
drag, startPoint x: 715, startPoint y: 347, endPoint x: 788, endPoint y: 122, distance: 236.4
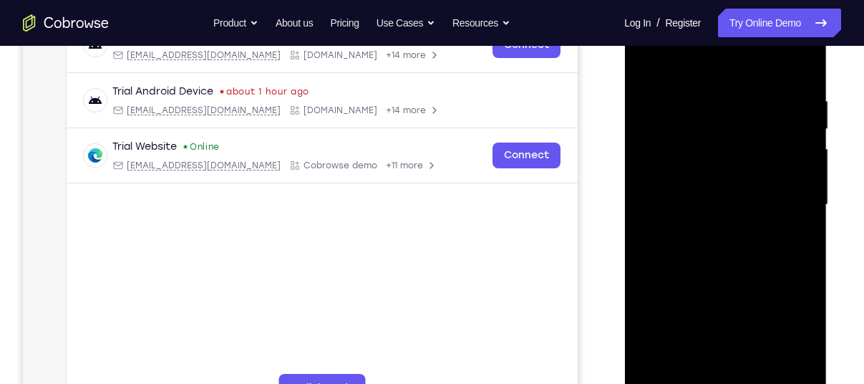
click at [788, 122] on div at bounding box center [725, 204] width 180 height 401
drag, startPoint x: 692, startPoint y: 331, endPoint x: 752, endPoint y: 101, distance: 237.7
click at [752, 101] on div at bounding box center [725, 204] width 180 height 401
drag, startPoint x: 724, startPoint y: 283, endPoint x: 771, endPoint y: 102, distance: 186.5
click at [771, 102] on div at bounding box center [725, 204] width 180 height 401
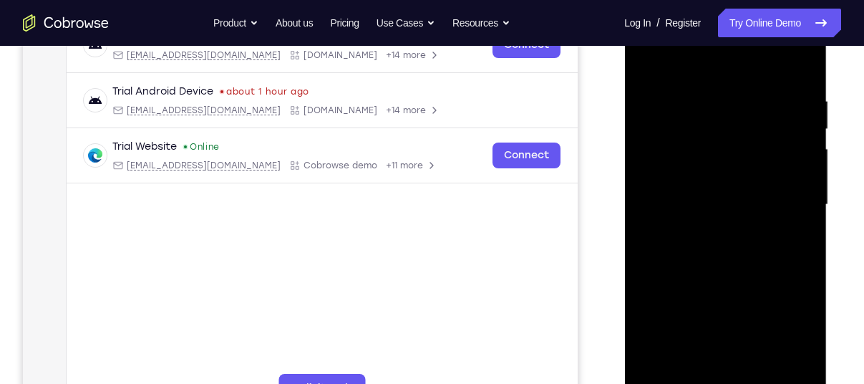
drag, startPoint x: 773, startPoint y: 110, endPoint x: 767, endPoint y: 200, distance: 90.4
click at [767, 200] on div at bounding box center [725, 204] width 180 height 401
drag, startPoint x: 767, startPoint y: 200, endPoint x: 767, endPoint y: 245, distance: 45.1
click at [767, 245] on div at bounding box center [725, 204] width 180 height 401
click at [804, 235] on div at bounding box center [725, 204] width 180 height 401
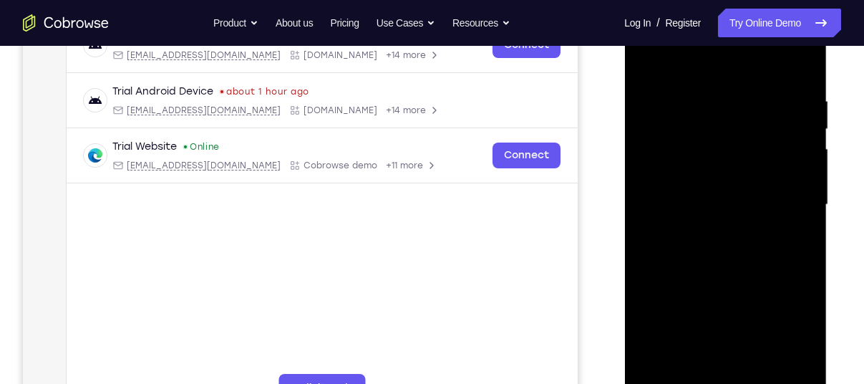
click at [804, 233] on div at bounding box center [725, 204] width 180 height 401
click at [805, 234] on div at bounding box center [725, 204] width 180 height 401
drag, startPoint x: 720, startPoint y: 314, endPoint x: 787, endPoint y: 65, distance: 258.1
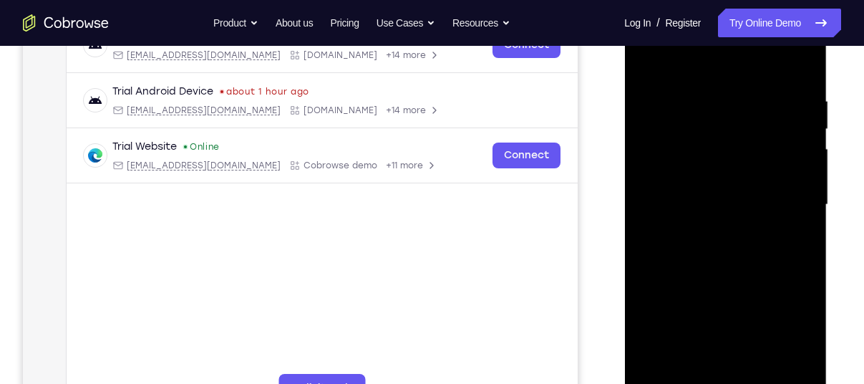
click at [787, 65] on div at bounding box center [725, 204] width 180 height 401
drag, startPoint x: 762, startPoint y: 280, endPoint x: 811, endPoint y: 62, distance: 223.7
click at [811, 62] on div at bounding box center [725, 204] width 180 height 401
drag, startPoint x: 712, startPoint y: 310, endPoint x: 805, endPoint y: 49, distance: 277.0
click at [805, 49] on div at bounding box center [725, 204] width 180 height 401
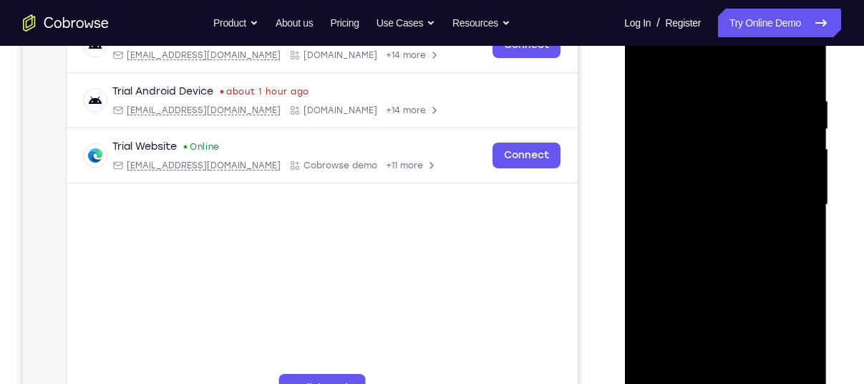
drag, startPoint x: 717, startPoint y: 293, endPoint x: 738, endPoint y: 213, distance: 82.3
click at [738, 213] on div at bounding box center [725, 204] width 180 height 401
drag, startPoint x: 767, startPoint y: 158, endPoint x: 767, endPoint y: 227, distance: 69.4
click at [767, 227] on div at bounding box center [725, 204] width 180 height 401
drag, startPoint x: 767, startPoint y: 227, endPoint x: 752, endPoint y: 298, distance: 72.3
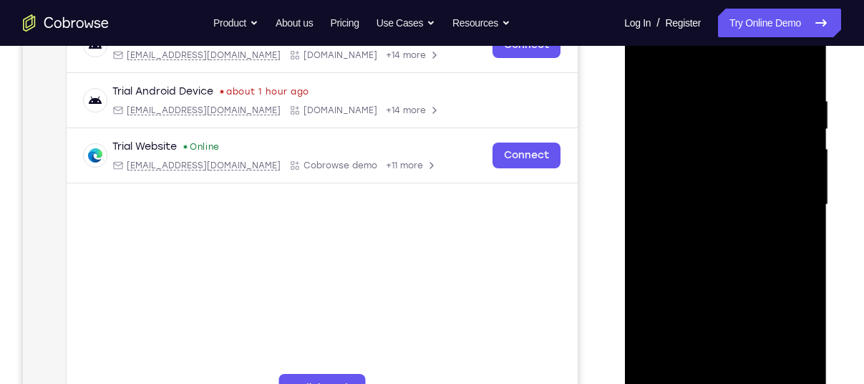
click at [752, 298] on div at bounding box center [725, 204] width 180 height 401
click at [805, 242] on div at bounding box center [725, 204] width 180 height 401
click at [805, 241] on div at bounding box center [725, 204] width 180 height 401
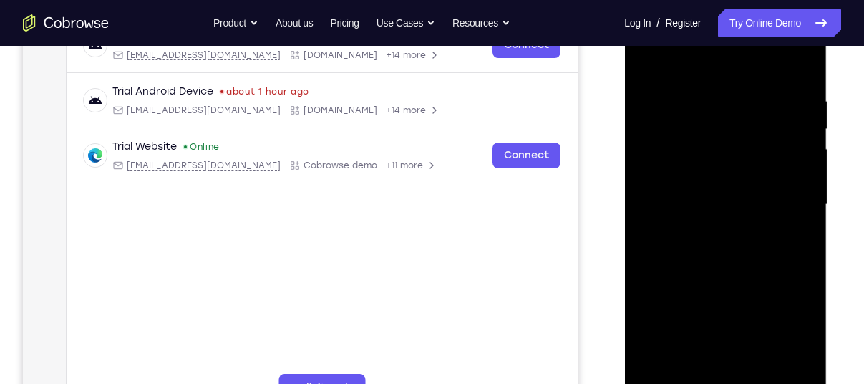
click at [805, 241] on div at bounding box center [725, 204] width 180 height 401
drag, startPoint x: 752, startPoint y: 273, endPoint x: 797, endPoint y: 180, distance: 103.4
click at [797, 180] on div at bounding box center [725, 204] width 180 height 401
click at [803, 158] on div at bounding box center [725, 204] width 180 height 401
drag, startPoint x: 754, startPoint y: 289, endPoint x: 792, endPoint y: 94, distance: 198.4
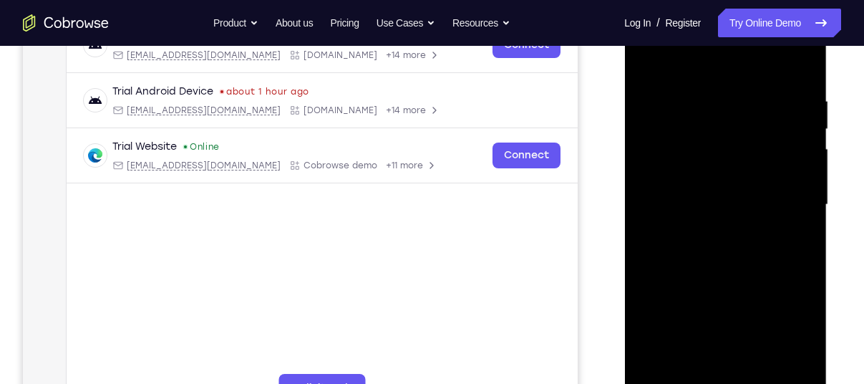
click at [792, 94] on div at bounding box center [725, 204] width 180 height 401
drag, startPoint x: 719, startPoint y: 330, endPoint x: 817, endPoint y: 102, distance: 248.6
click at [817, 102] on div at bounding box center [725, 207] width 203 height 427
drag, startPoint x: 735, startPoint y: 277, endPoint x: 828, endPoint y: 76, distance: 221.7
click at [828, 76] on html "Online web based iOS Simulators and Android Emulators. Run iPhone, iPad, Mobile…" at bounding box center [726, 209] width 204 height 430
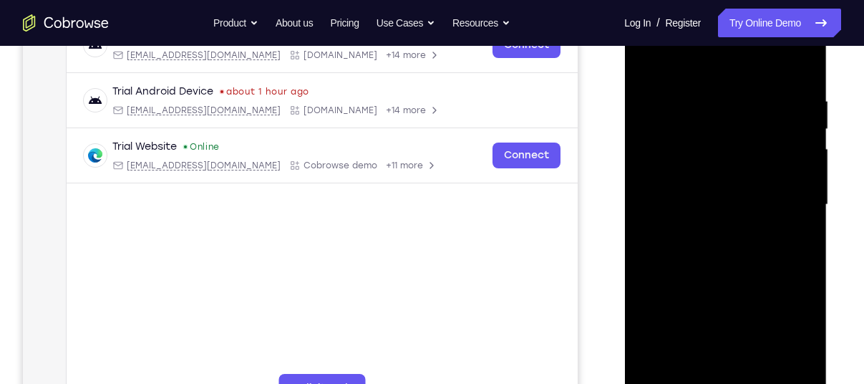
drag, startPoint x: 745, startPoint y: 267, endPoint x: 809, endPoint y: 89, distance: 188.9
click at [809, 89] on div at bounding box center [725, 204] width 180 height 401
drag, startPoint x: 712, startPoint y: 268, endPoint x: 813, endPoint y: 106, distance: 191.3
click at [813, 106] on div at bounding box center [725, 204] width 180 height 401
drag, startPoint x: 749, startPoint y: 318, endPoint x: 818, endPoint y: 161, distance: 171.5
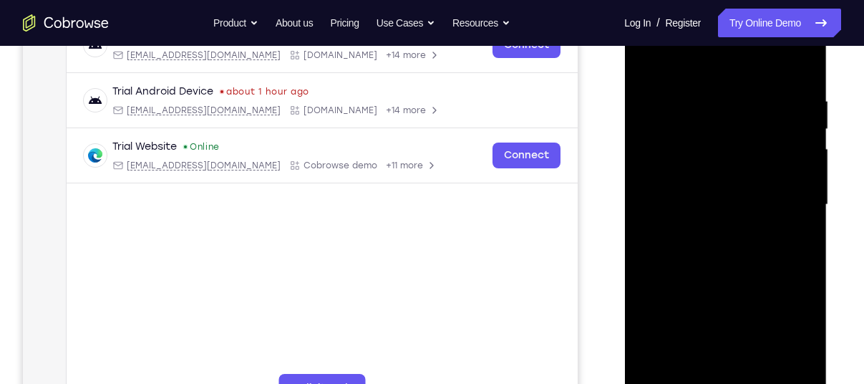
click at [818, 161] on div at bounding box center [725, 207] width 203 height 427
drag, startPoint x: 732, startPoint y: 276, endPoint x: 823, endPoint y: 79, distance: 216.6
click at [823, 79] on div at bounding box center [725, 207] width 203 height 427
drag, startPoint x: 706, startPoint y: 271, endPoint x: 770, endPoint y: 111, distance: 172.6
click at [770, 111] on div at bounding box center [725, 204] width 180 height 401
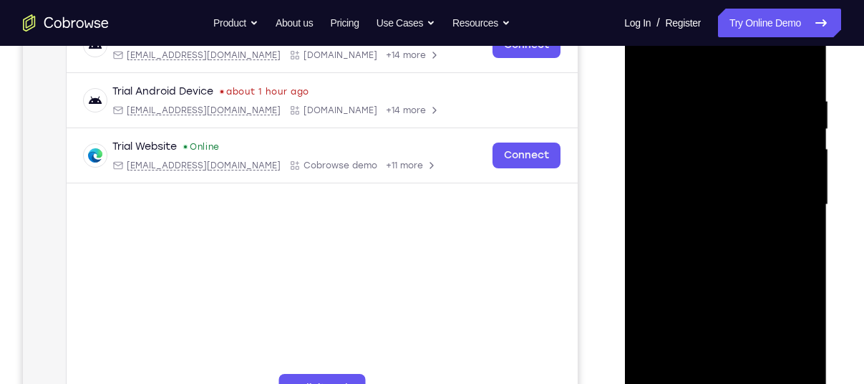
drag, startPoint x: 725, startPoint y: 340, endPoint x: 788, endPoint y: 226, distance: 130.1
click at [788, 226] on div at bounding box center [725, 204] width 180 height 401
drag, startPoint x: 717, startPoint y: 304, endPoint x: 745, endPoint y: 243, distance: 67.3
click at [745, 243] on div at bounding box center [725, 204] width 180 height 401
click at [807, 170] on div at bounding box center [725, 204] width 180 height 401
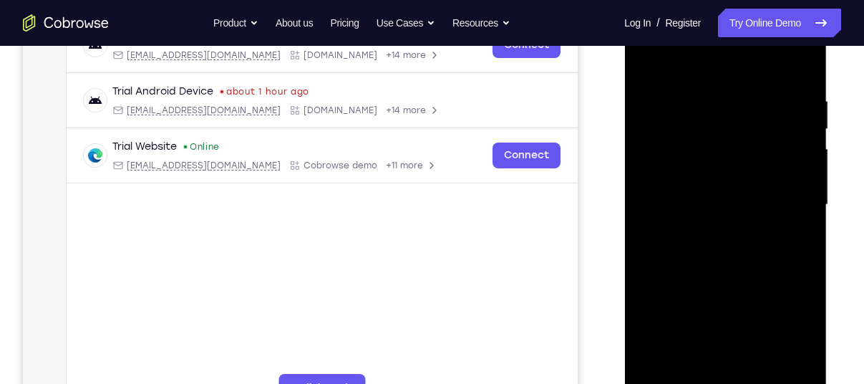
click at [807, 174] on div at bounding box center [725, 204] width 180 height 401
click at [648, 369] on div at bounding box center [725, 204] width 180 height 401
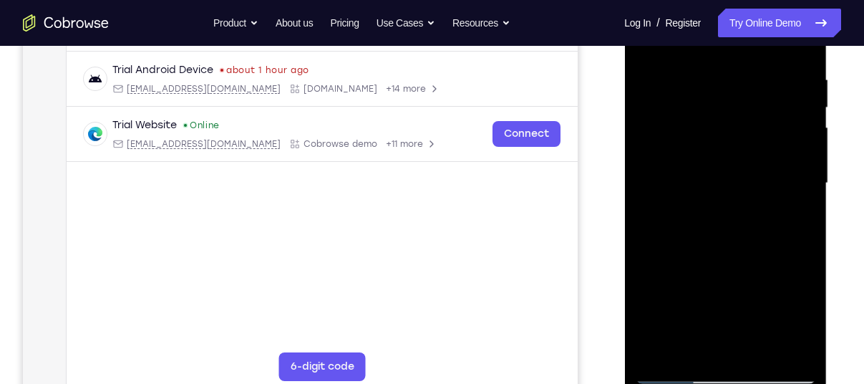
scroll to position [266, 0]
drag, startPoint x: 712, startPoint y: 68, endPoint x: 709, endPoint y: 231, distance: 162.5
click at [709, 231] on div at bounding box center [725, 181] width 180 height 401
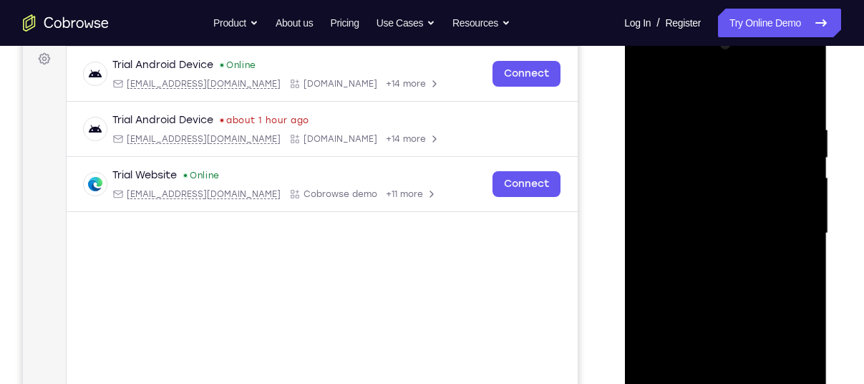
drag, startPoint x: 755, startPoint y: 154, endPoint x: 730, endPoint y: 331, distance: 178.6
click at [730, 331] on div at bounding box center [725, 233] width 180 height 401
click at [720, 126] on div at bounding box center [725, 233] width 180 height 401
click at [798, 165] on div at bounding box center [725, 233] width 180 height 401
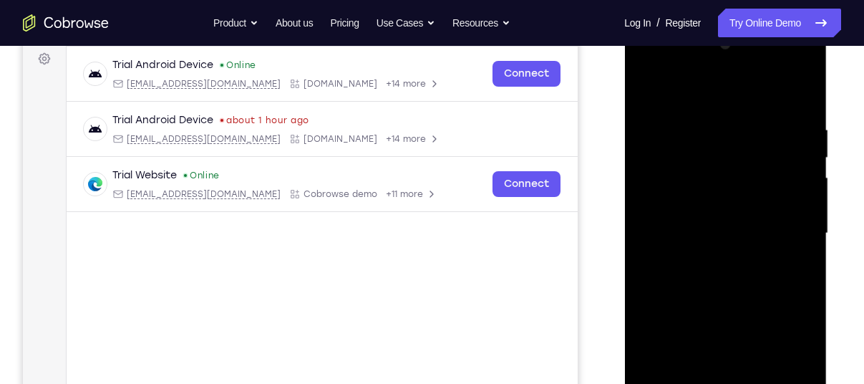
click at [798, 165] on div at bounding box center [725, 233] width 180 height 401
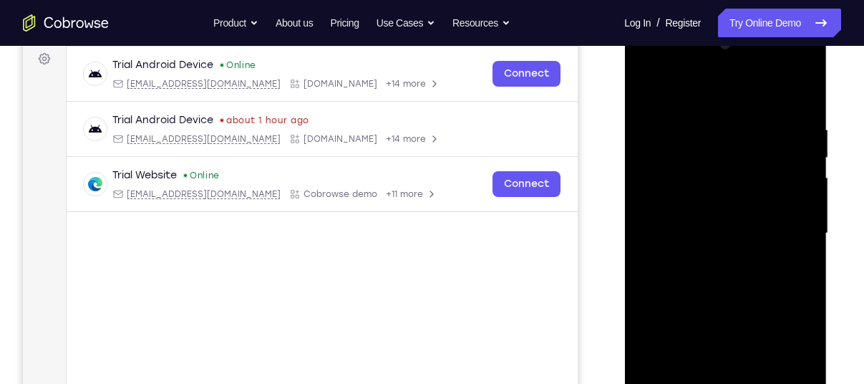
click at [798, 165] on div at bounding box center [725, 233] width 180 height 401
drag, startPoint x: 792, startPoint y: 163, endPoint x: 605, endPoint y: 200, distance: 190.5
click at [624, 200] on html "Online web based iOS Simulators and Android Emulators. Run iPhone, iPad, Mobile…" at bounding box center [726, 237] width 204 height 430
click at [800, 188] on div at bounding box center [725, 233] width 180 height 401
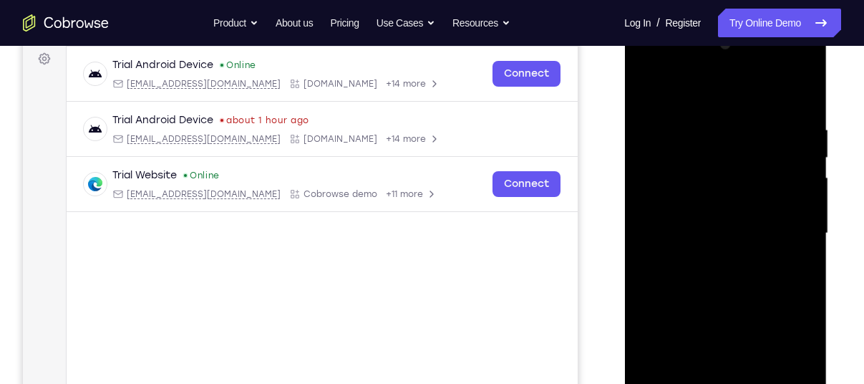
click at [800, 188] on div at bounding box center [725, 233] width 180 height 401
click at [669, 218] on div at bounding box center [725, 233] width 180 height 401
click at [799, 151] on div at bounding box center [725, 233] width 180 height 401
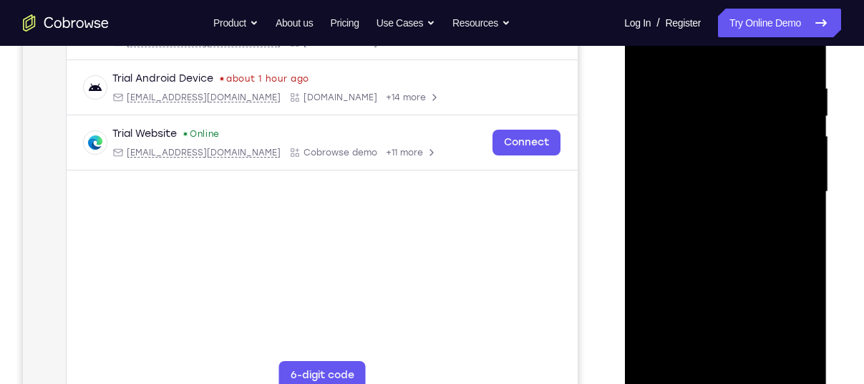
click at [783, 200] on div at bounding box center [725, 191] width 180 height 401
click at [790, 198] on div at bounding box center [725, 191] width 180 height 401
click at [797, 203] on div at bounding box center [725, 191] width 180 height 401
click at [784, 195] on div at bounding box center [725, 191] width 180 height 401
click at [805, 190] on div at bounding box center [725, 191] width 180 height 401
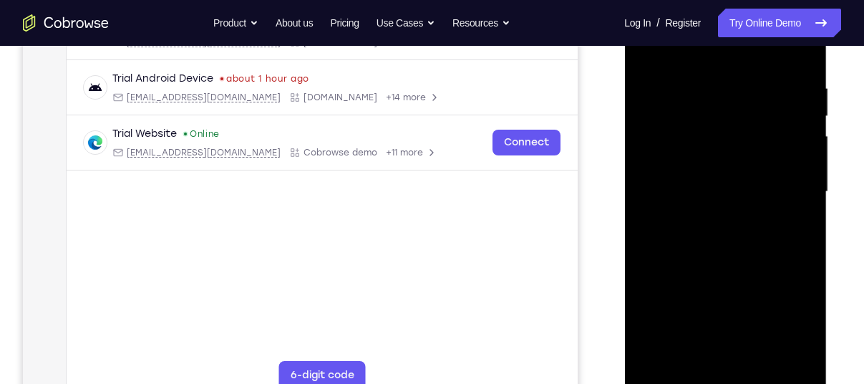
click at [808, 193] on div at bounding box center [725, 191] width 180 height 401
click at [804, 190] on div at bounding box center [725, 191] width 180 height 401
click at [795, 58] on div at bounding box center [725, 191] width 180 height 401
click at [725, 358] on div at bounding box center [725, 191] width 180 height 401
click at [664, 359] on div at bounding box center [725, 191] width 180 height 401
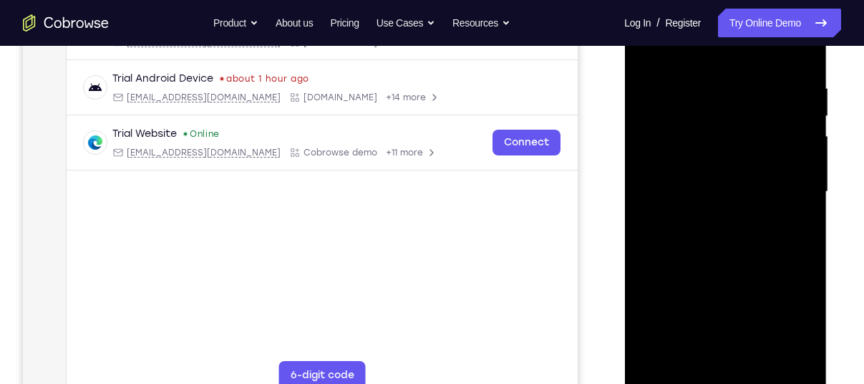
click at [654, 358] on div at bounding box center [725, 191] width 180 height 401
drag, startPoint x: 30, startPoint y: 377, endPoint x: 611, endPoint y: 341, distance: 582.5
click at [611, 341] on div "Your Support Agent Your Customer Web iOS Android" at bounding box center [432, 145] width 818 height 529
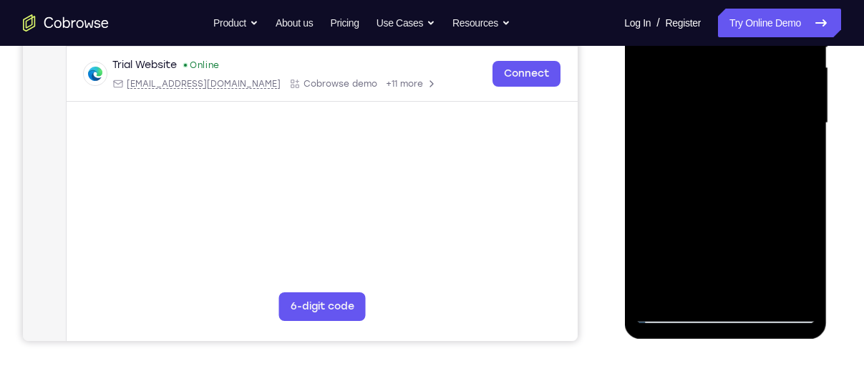
scroll to position [326, 0]
